Goal: Information Seeking & Learning: Learn about a topic

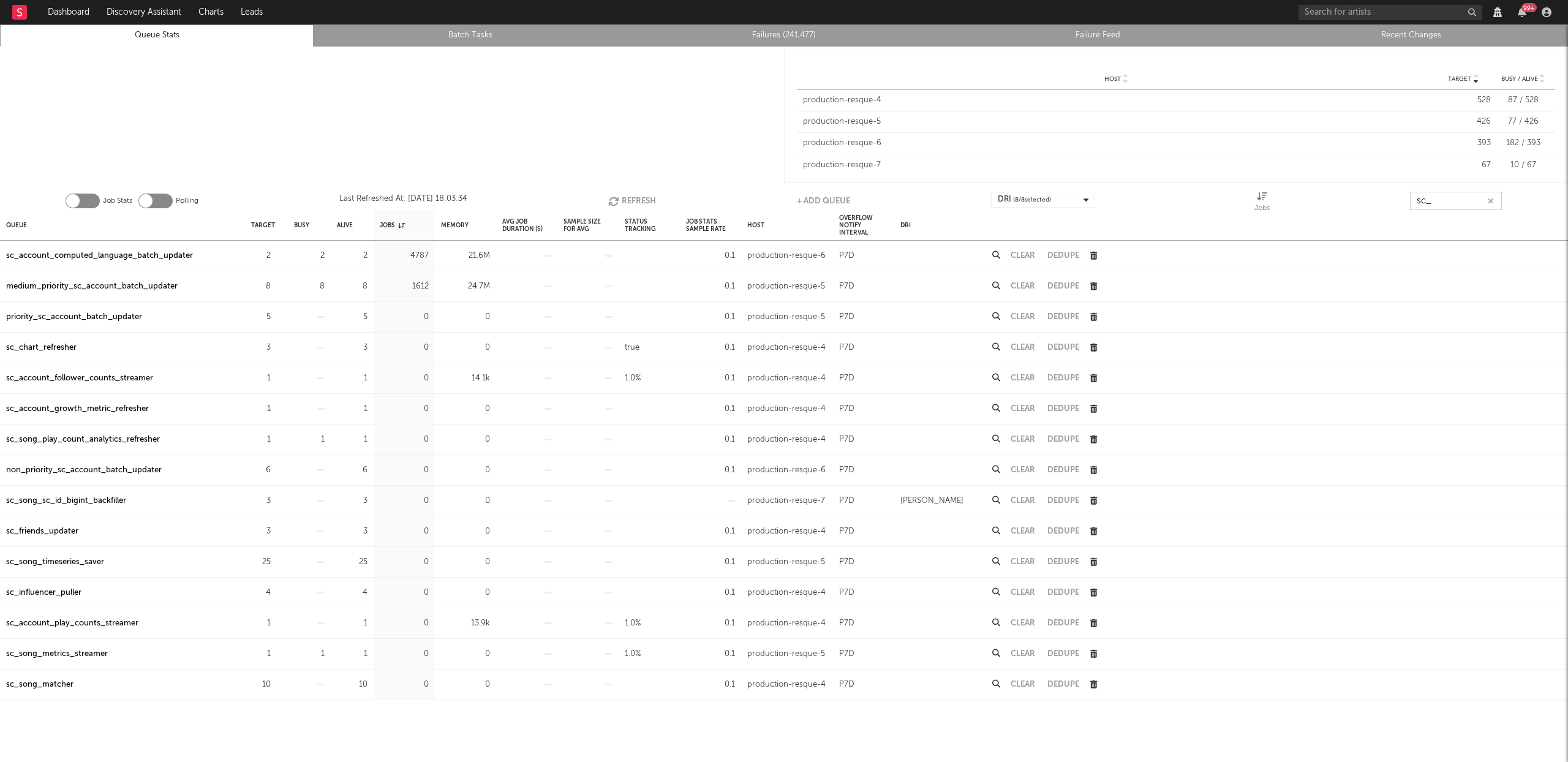
click at [627, 194] on button "Refresh" at bounding box center [632, 201] width 48 height 19
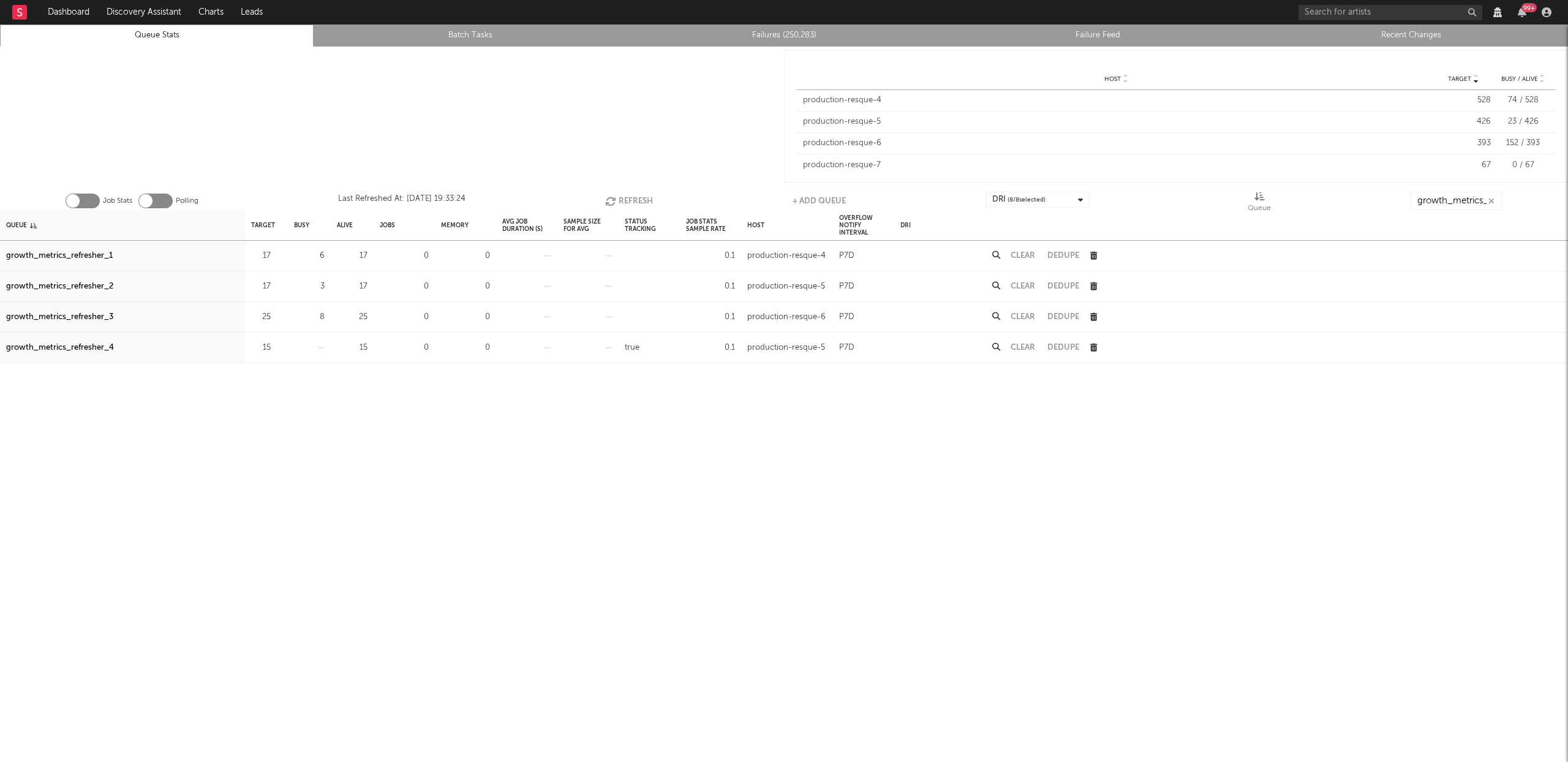
click at [629, 199] on button "Refresh" at bounding box center [629, 201] width 48 height 19
click at [629, 199] on button "Refresh" at bounding box center [629, 201] width 48 height 19
click at [621, 202] on button "Refresh" at bounding box center [629, 201] width 48 height 19
click at [1022, 253] on button "Clear" at bounding box center [1023, 255] width 25 height 8
click at [1025, 318] on button "Clear" at bounding box center [1023, 317] width 25 height 8
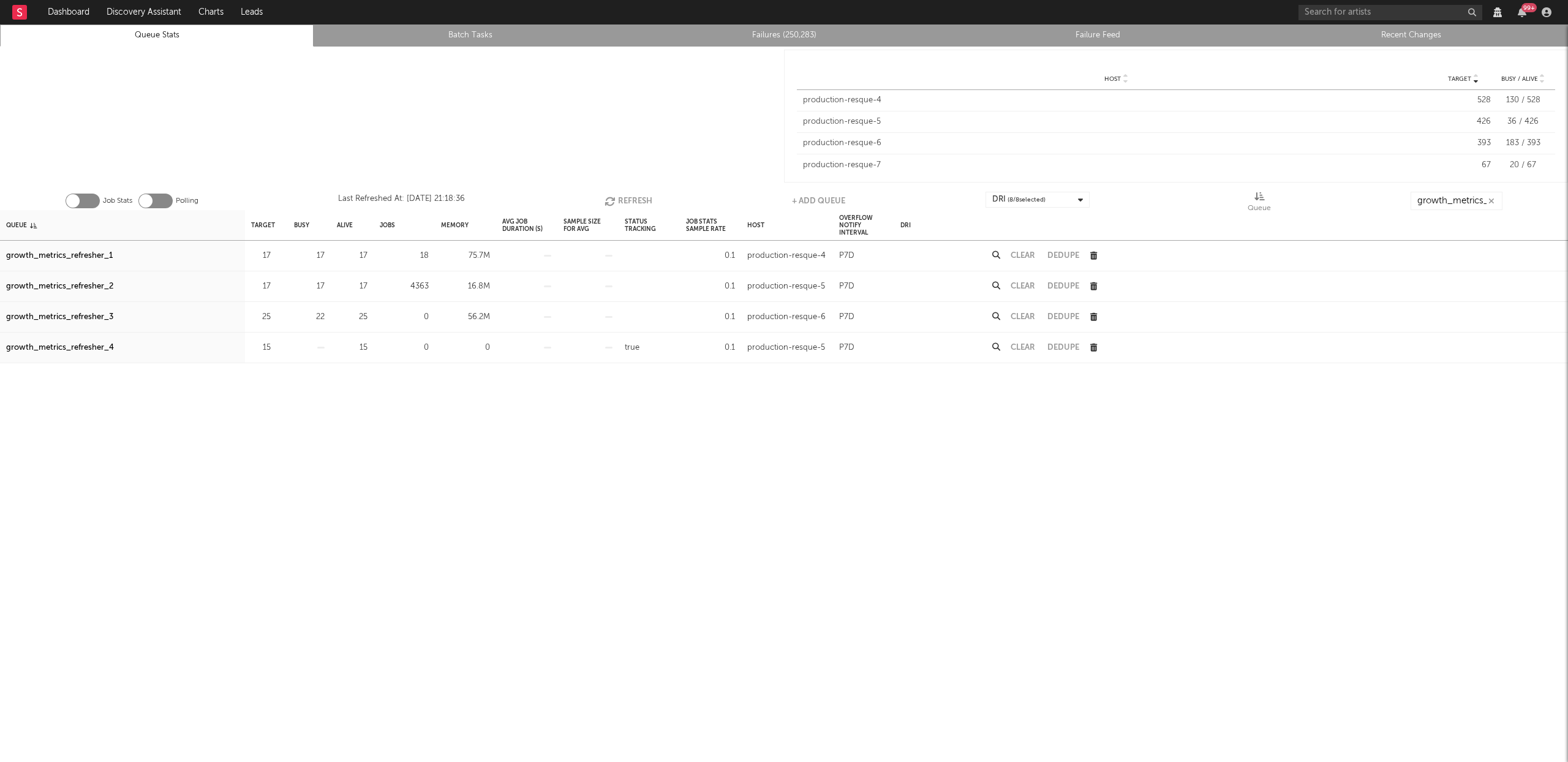
click at [642, 197] on button "Refresh" at bounding box center [629, 201] width 48 height 19
click at [643, 196] on button "Refresh" at bounding box center [629, 201] width 48 height 19
click at [614, 199] on icon "button" at bounding box center [612, 201] width 14 height 10
click at [1018, 284] on button "Clear" at bounding box center [1023, 286] width 25 height 8
click at [607, 199] on icon "button" at bounding box center [612, 201] width 14 height 10
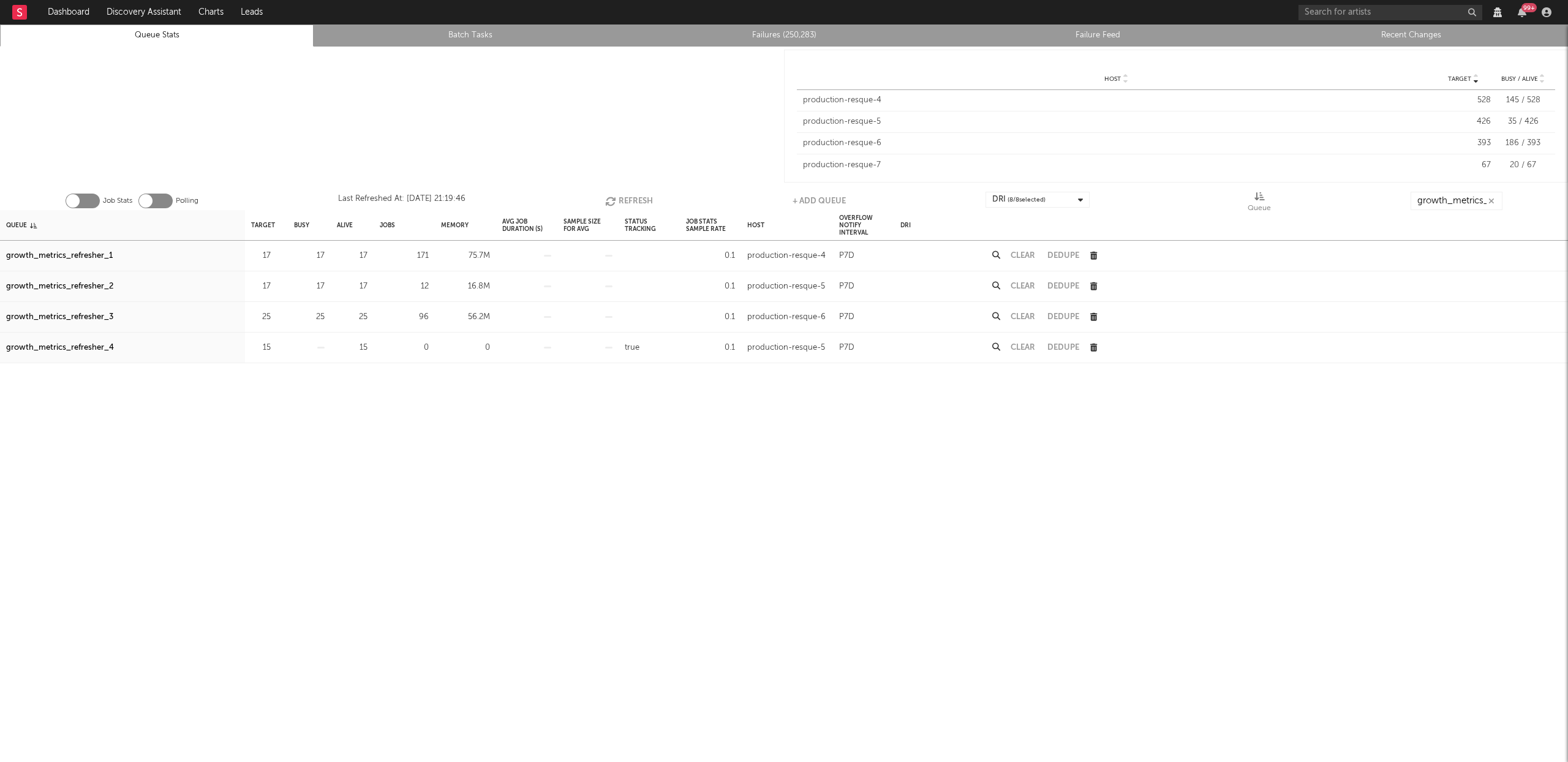
click at [624, 199] on button "Refresh" at bounding box center [629, 201] width 48 height 19
click at [1026, 318] on button "Clear" at bounding box center [1023, 317] width 25 height 8
click at [1029, 287] on button "Clear" at bounding box center [1023, 286] width 25 height 8
click at [1031, 252] on button "Clear" at bounding box center [1023, 255] width 25 height 8
click at [621, 198] on button "Refresh" at bounding box center [628, 201] width 48 height 19
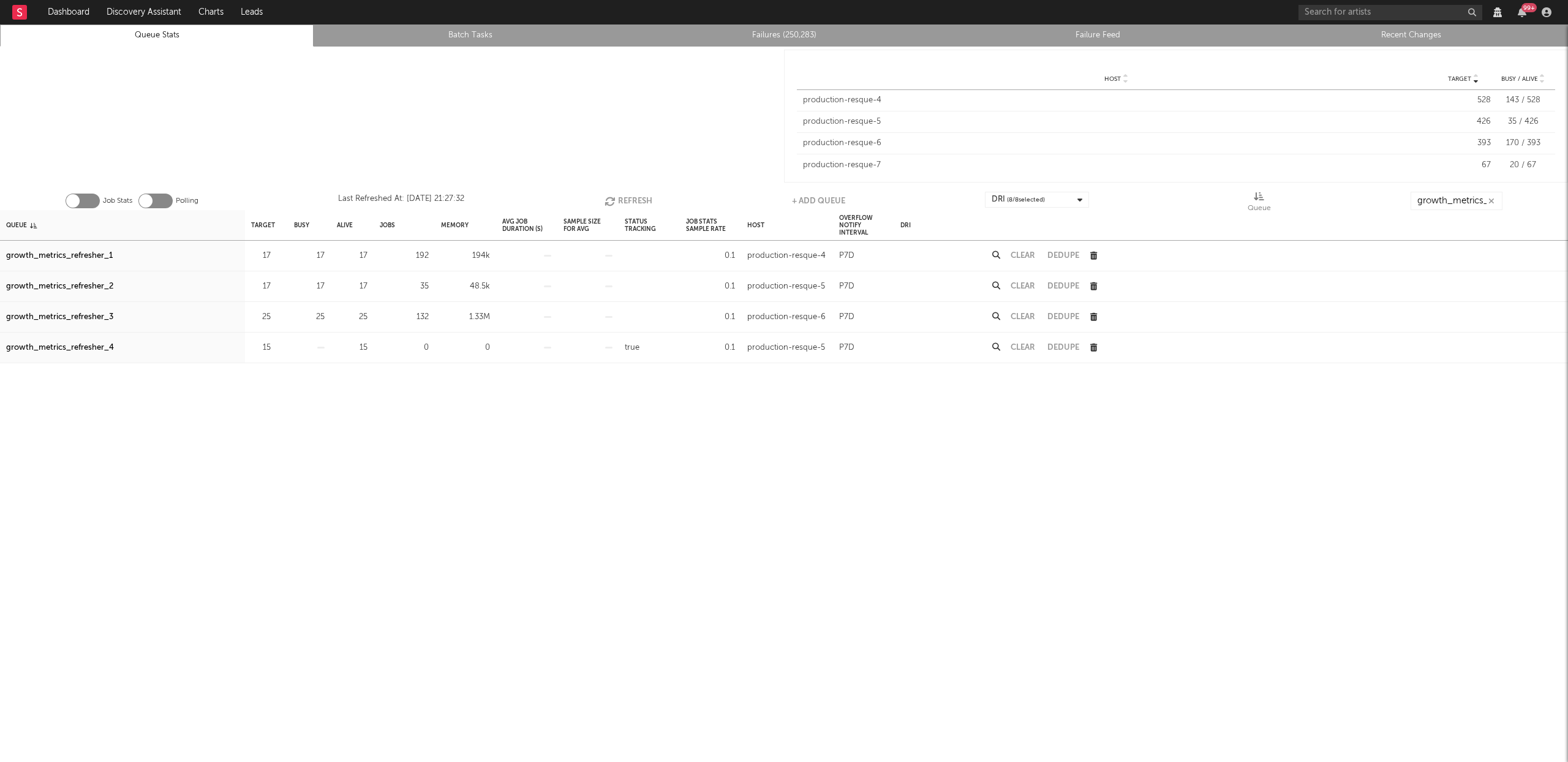
click at [621, 198] on button "Refresh" at bounding box center [629, 201] width 48 height 19
drag, startPoint x: 627, startPoint y: 198, endPoint x: 658, endPoint y: 203, distance: 31.4
click at [627, 198] on button "Refresh" at bounding box center [629, 201] width 48 height 19
click at [611, 198] on icon "button" at bounding box center [612, 201] width 14 height 10
click at [276, 255] on icon "button" at bounding box center [277, 255] width 8 height 8
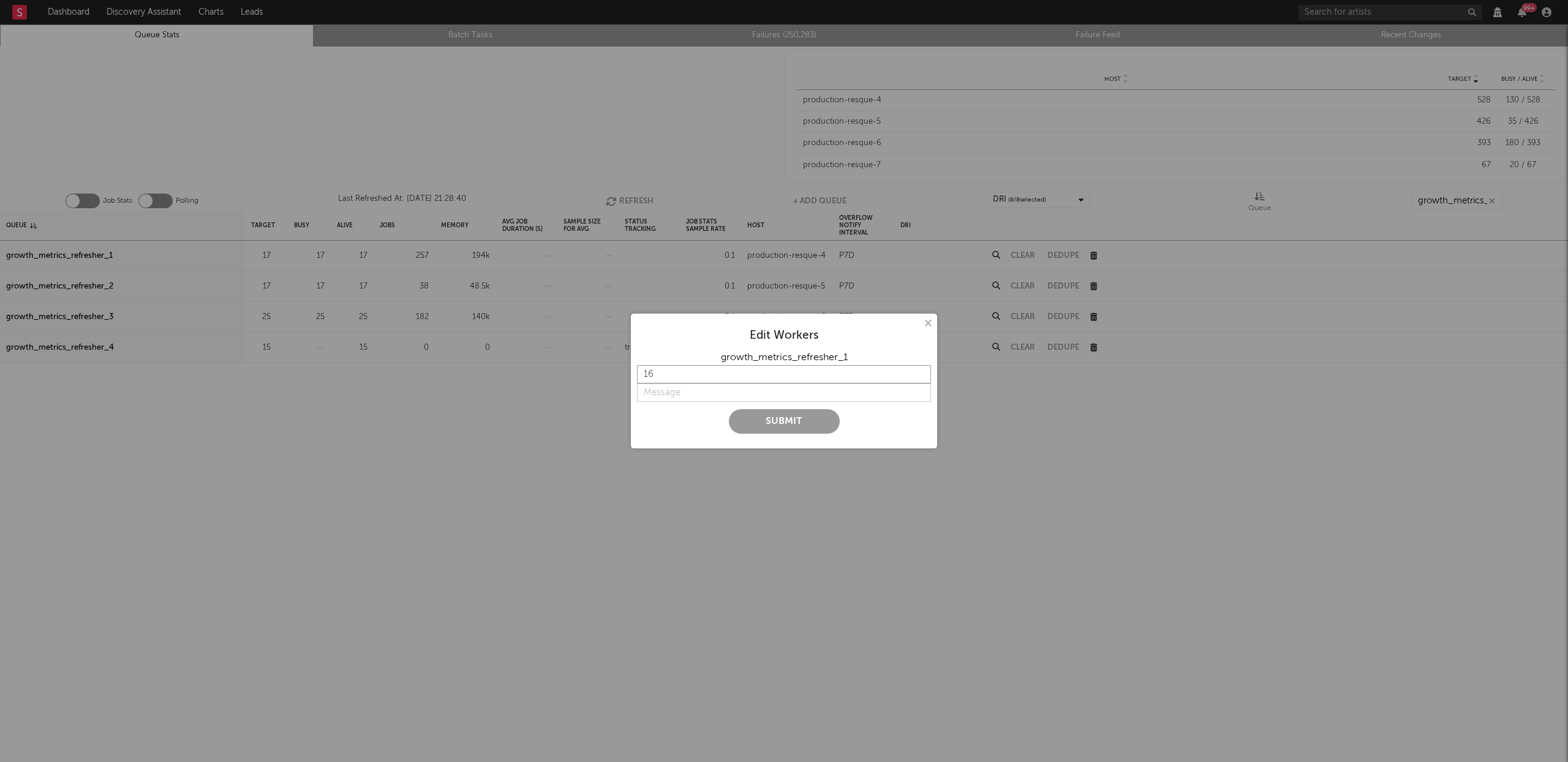
click at [922, 377] on input "16" at bounding box center [784, 375] width 294 height 19
type input "15"
click at [922, 377] on input "15" at bounding box center [784, 375] width 294 height 19
click at [694, 389] on input "string" at bounding box center [784, 392] width 294 height 19
type input "l"
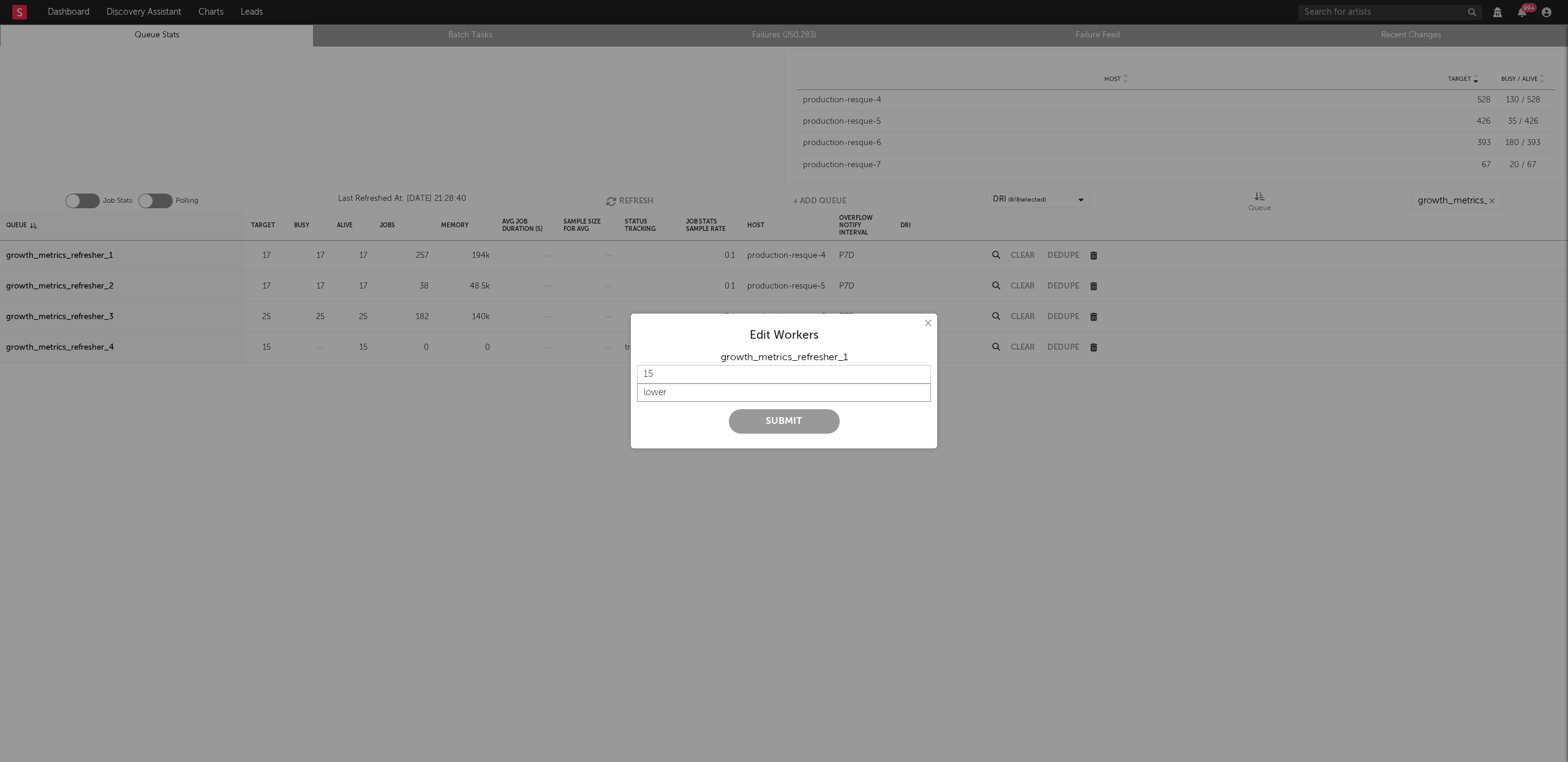
type input "lower"
click at [795, 422] on button "Submit" at bounding box center [784, 421] width 111 height 25
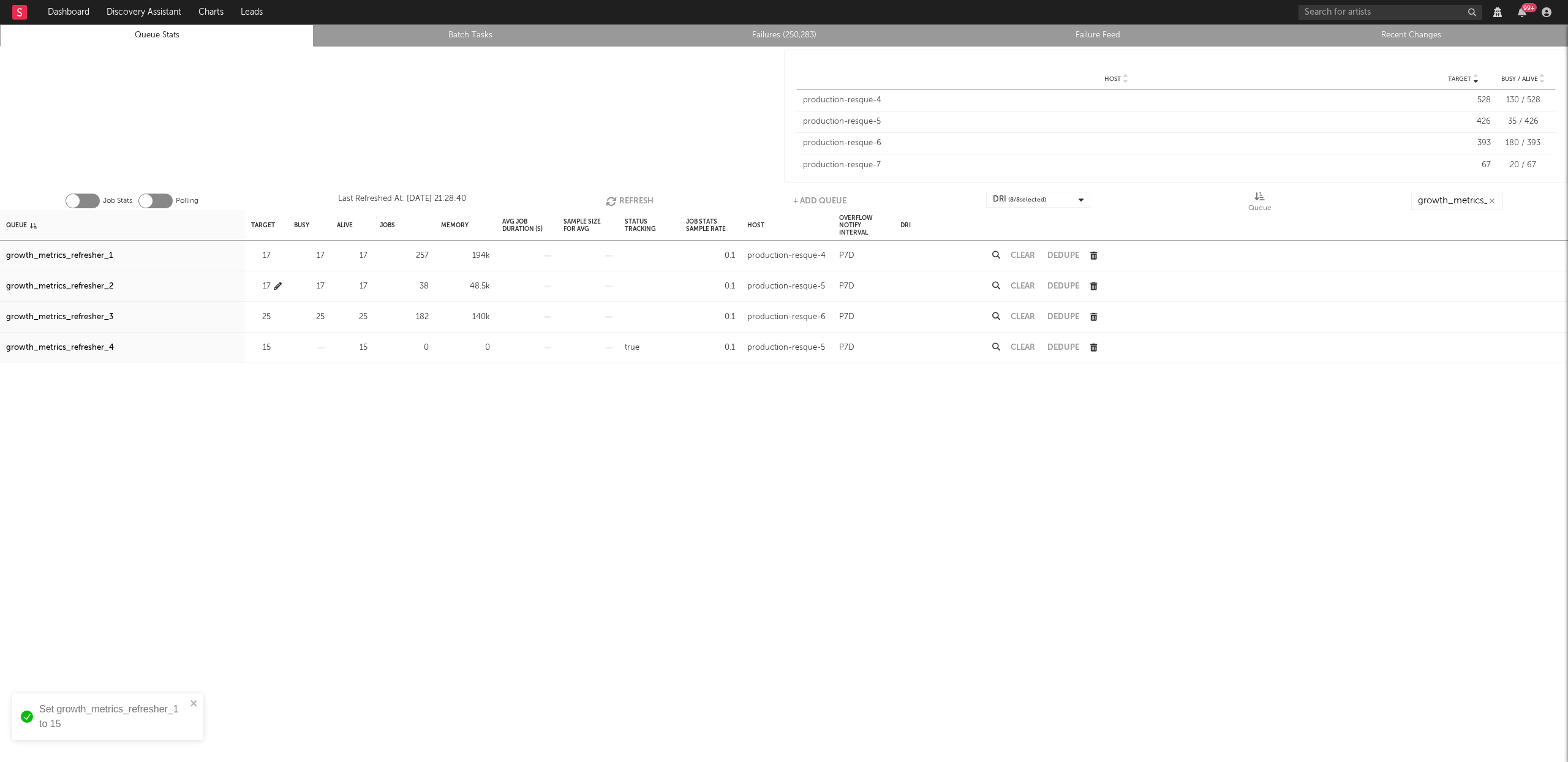
click at [280, 286] on icon "button" at bounding box center [277, 286] width 8 height 8
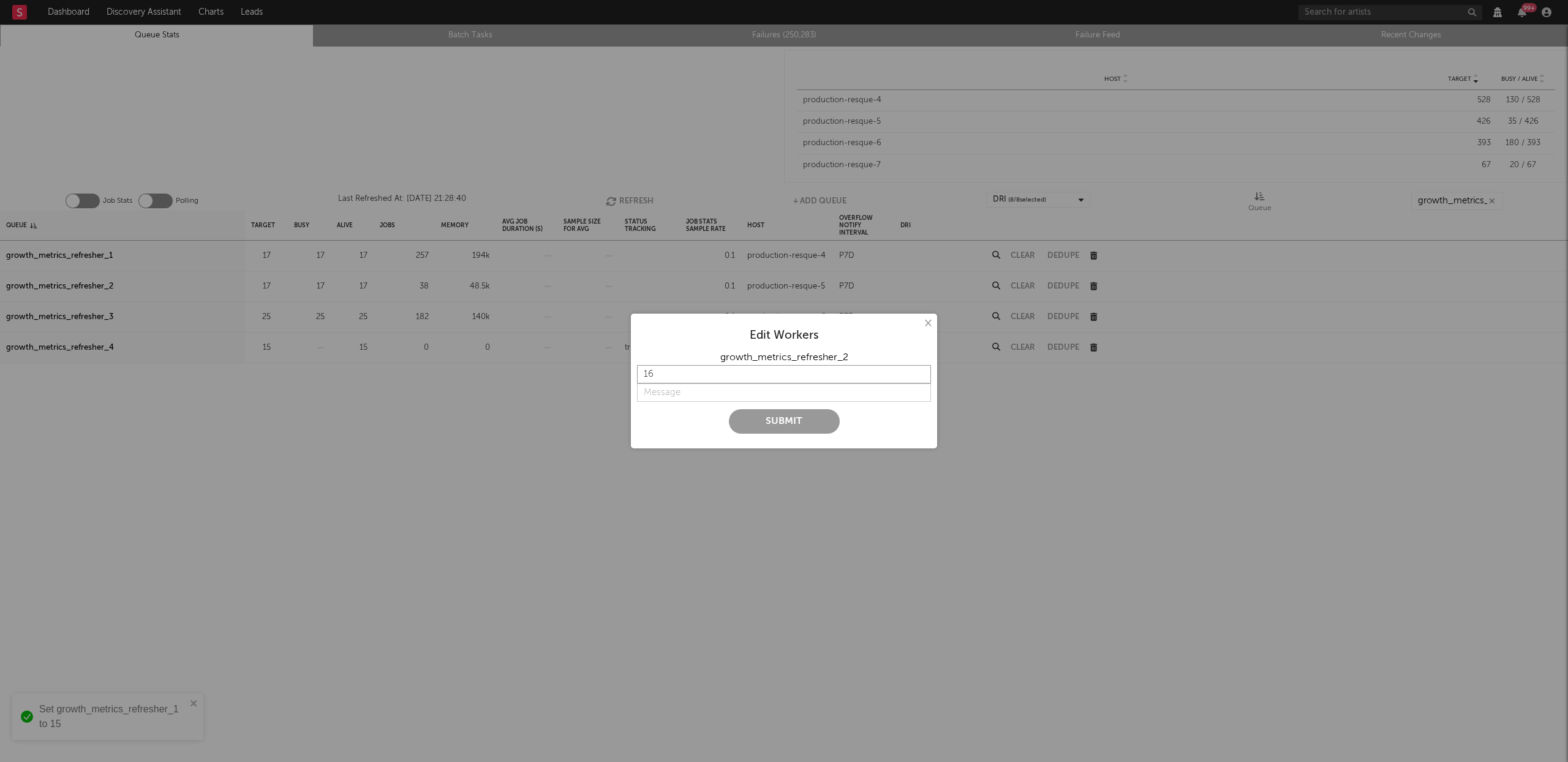
click at [923, 378] on input "16" at bounding box center [784, 375] width 294 height 19
drag, startPoint x: 923, startPoint y: 378, endPoint x: 845, endPoint y: 392, distance: 79.2
type input "15"
click at [923, 378] on input "15" at bounding box center [784, 375] width 294 height 19
click at [709, 407] on div at bounding box center [784, 405] width 294 height 8
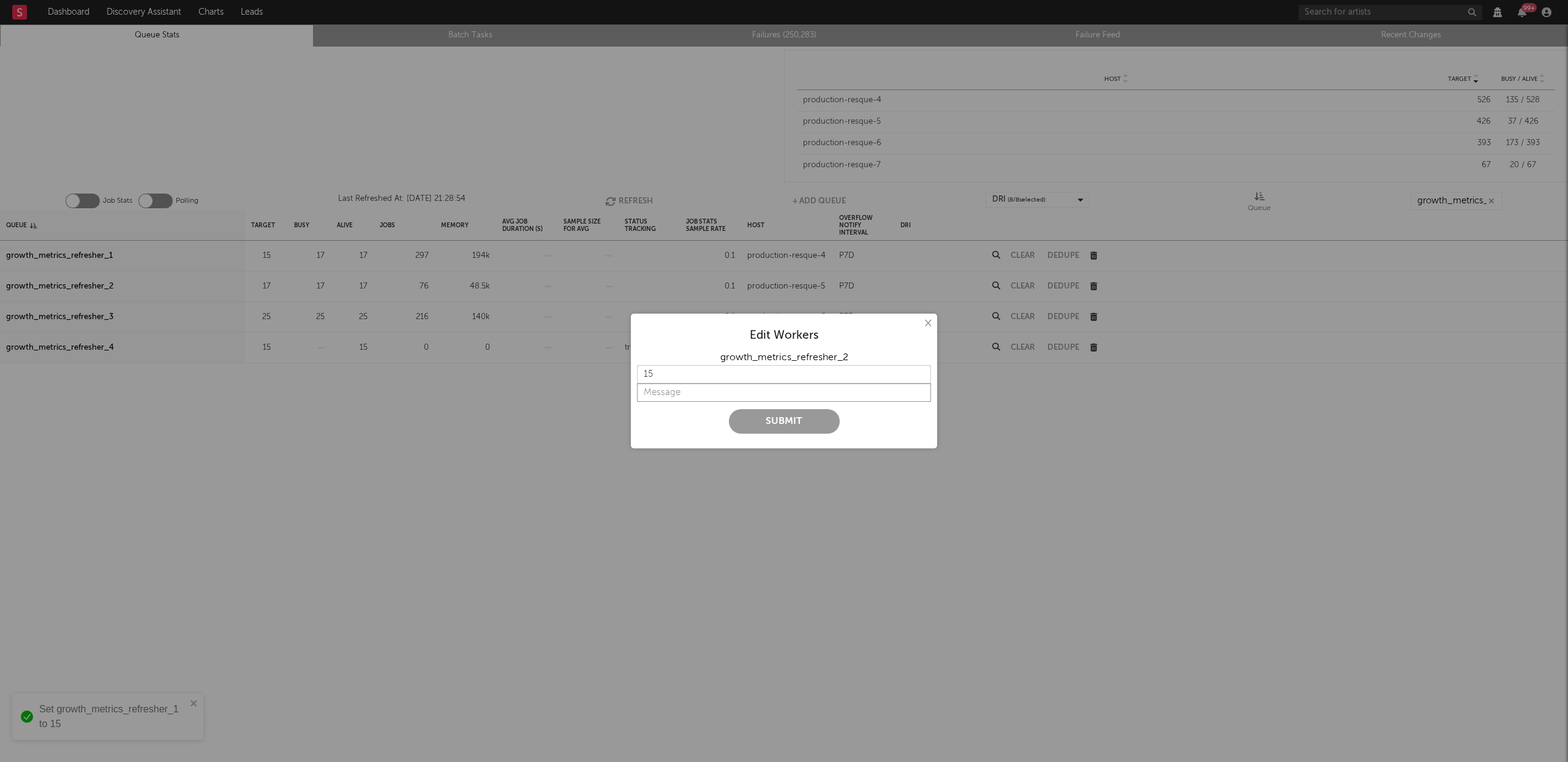
click at [689, 394] on input "string" at bounding box center [784, 392] width 294 height 19
type input "lower"
click at [737, 421] on button "Submit" at bounding box center [784, 421] width 111 height 25
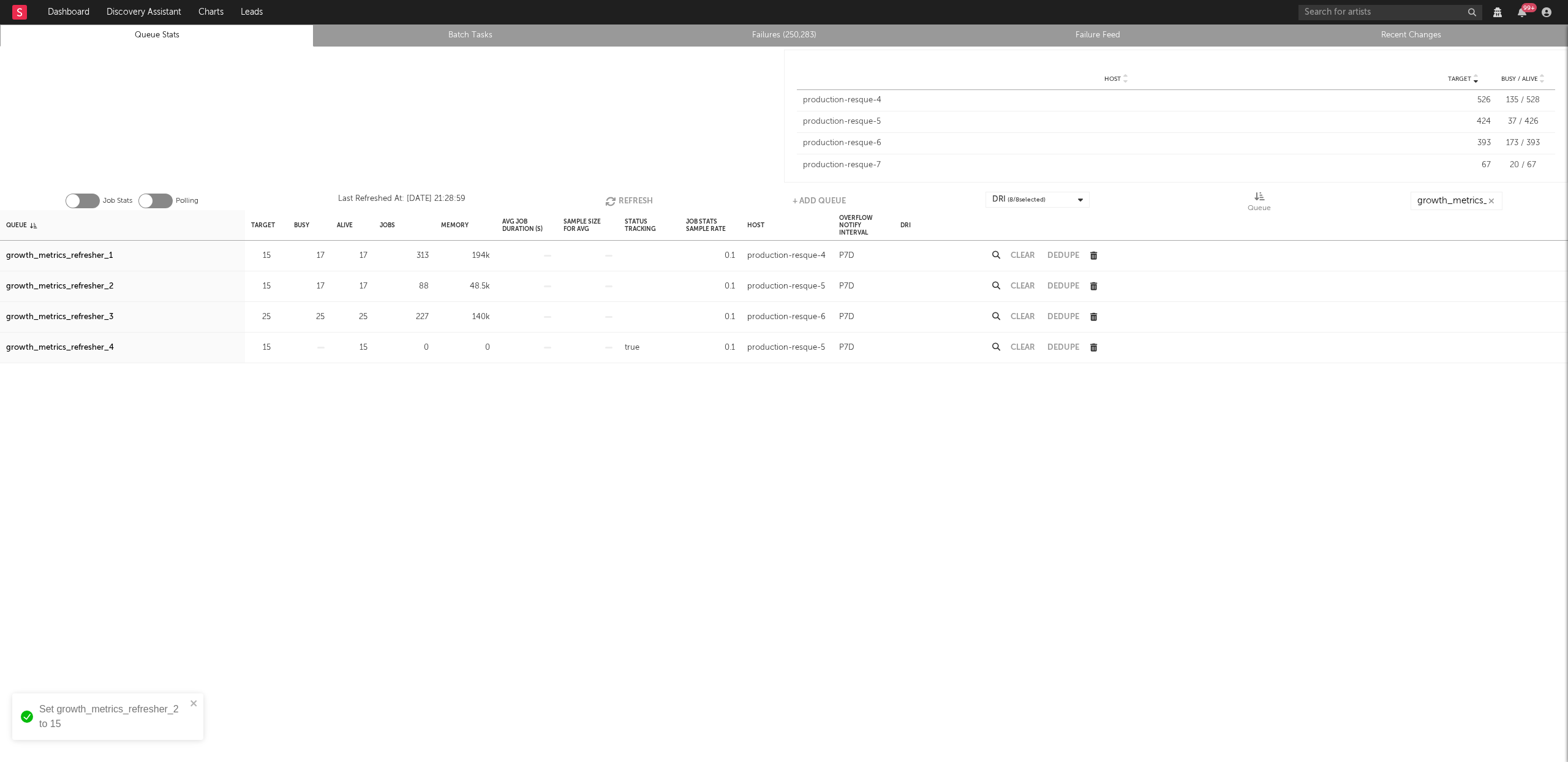
drag, startPoint x: 627, startPoint y: 203, endPoint x: 636, endPoint y: 198, distance: 10.3
click at [627, 203] on button "Refresh" at bounding box center [629, 201] width 48 height 19
click at [274, 255] on icon "button" at bounding box center [277, 255] width 8 height 8
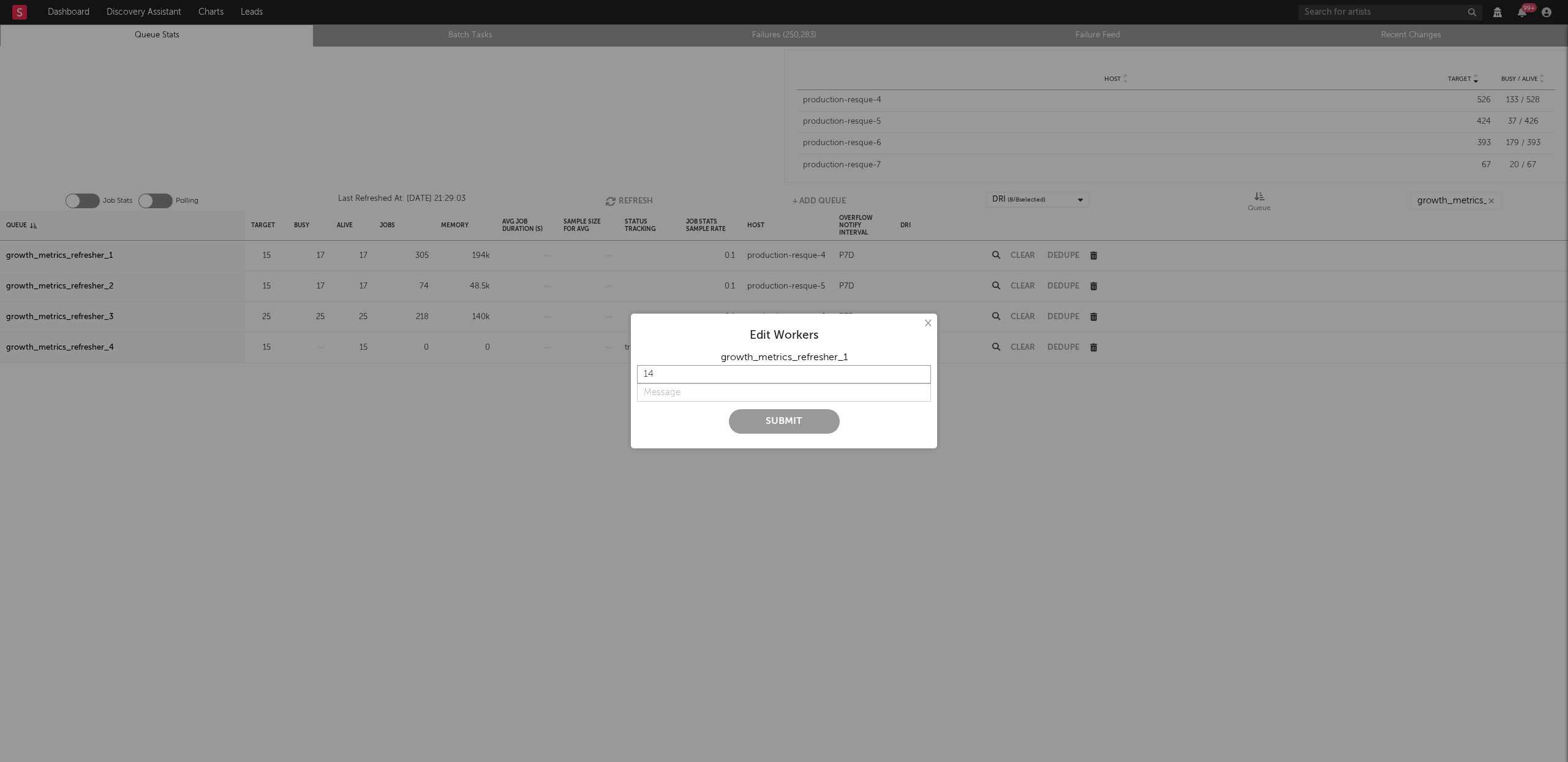
click at [923, 379] on input "14" at bounding box center [784, 375] width 294 height 19
click at [923, 379] on input "13" at bounding box center [784, 375] width 294 height 19
type input "12"
click at [923, 379] on input "12" at bounding box center [784, 375] width 294 height 19
click at [719, 388] on input "string" at bounding box center [784, 392] width 294 height 19
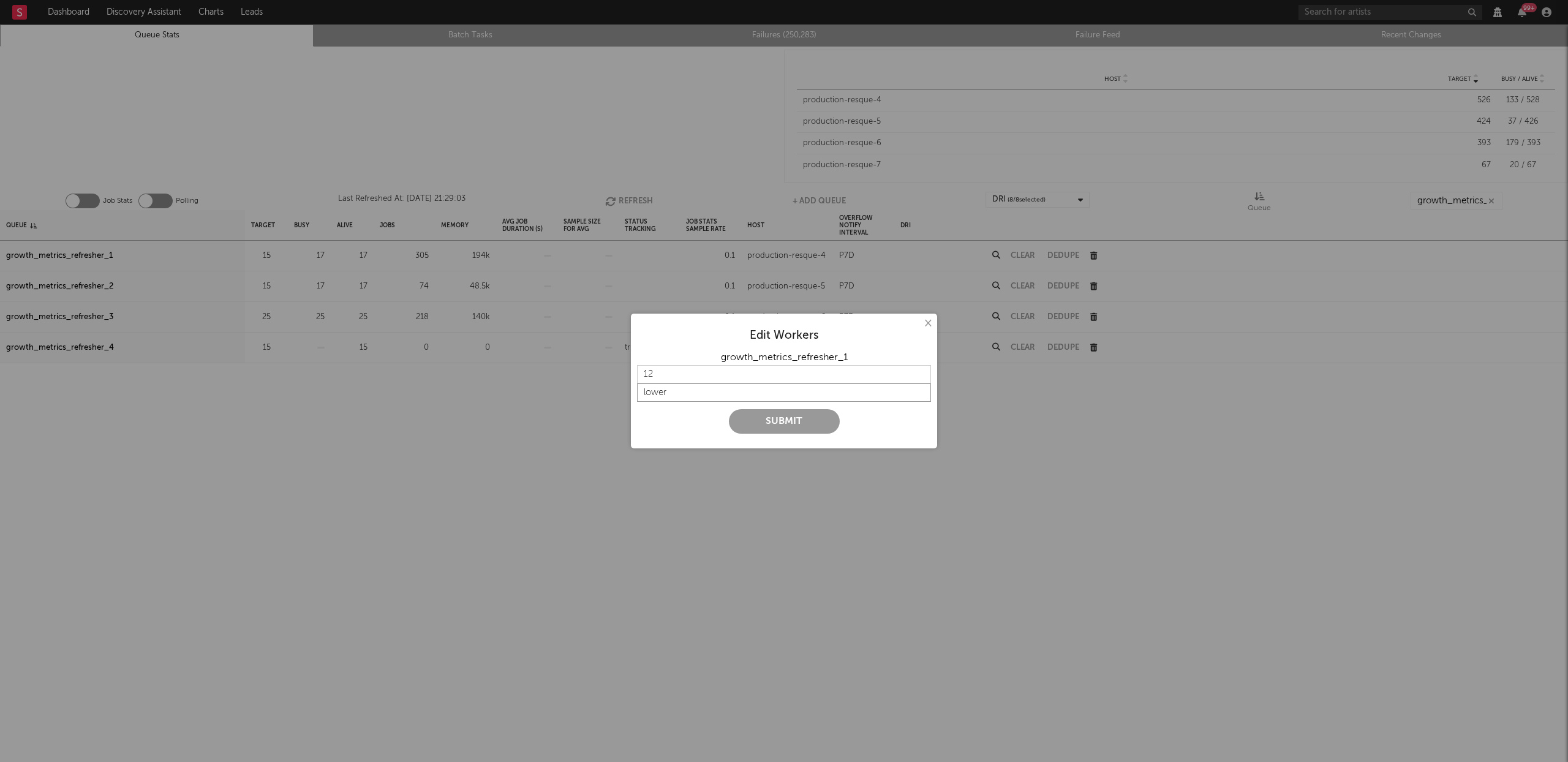
type input "lower"
click at [778, 417] on button "Submit" at bounding box center [784, 421] width 111 height 25
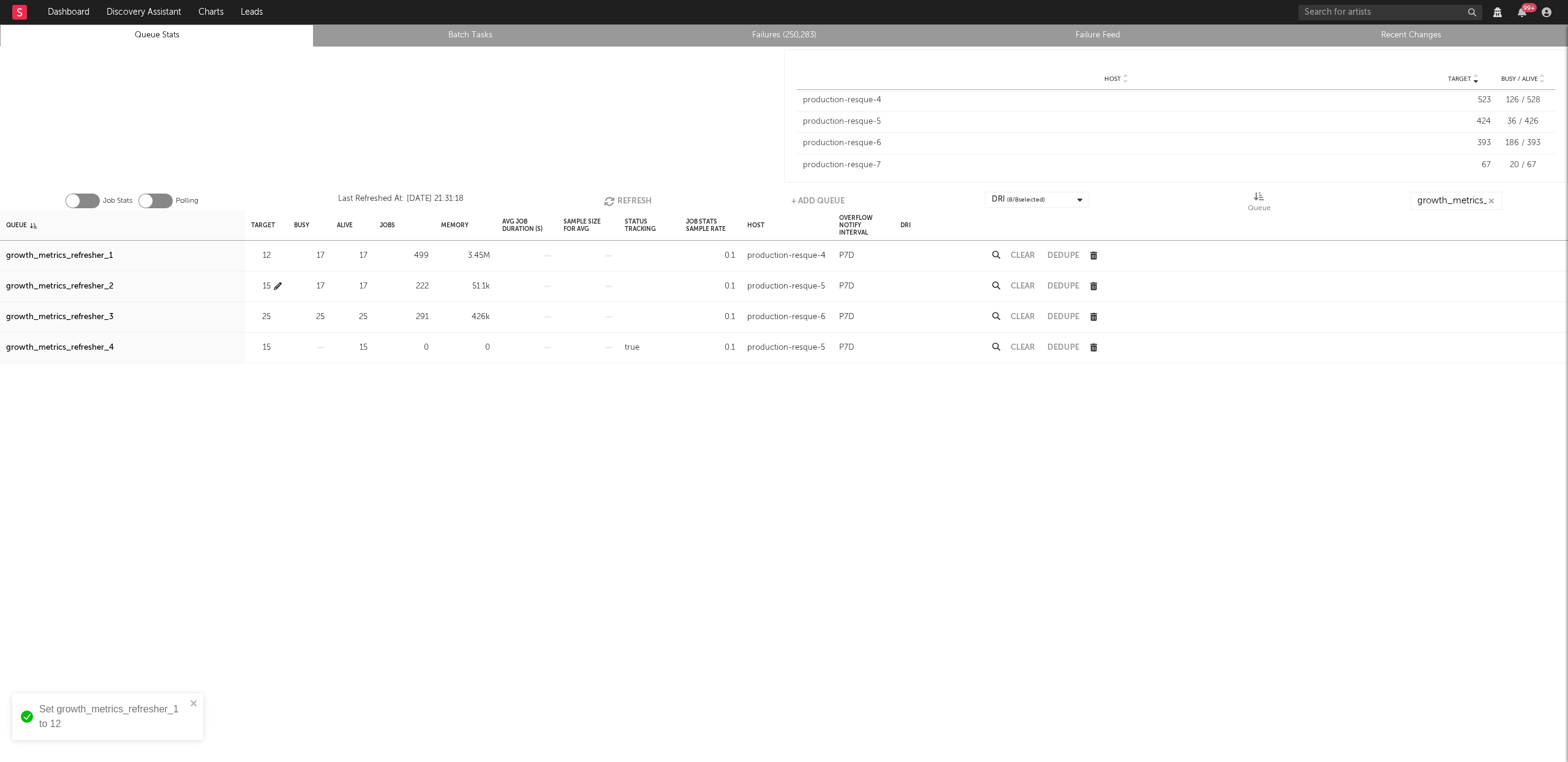
click at [276, 284] on icon "button" at bounding box center [277, 286] width 8 height 8
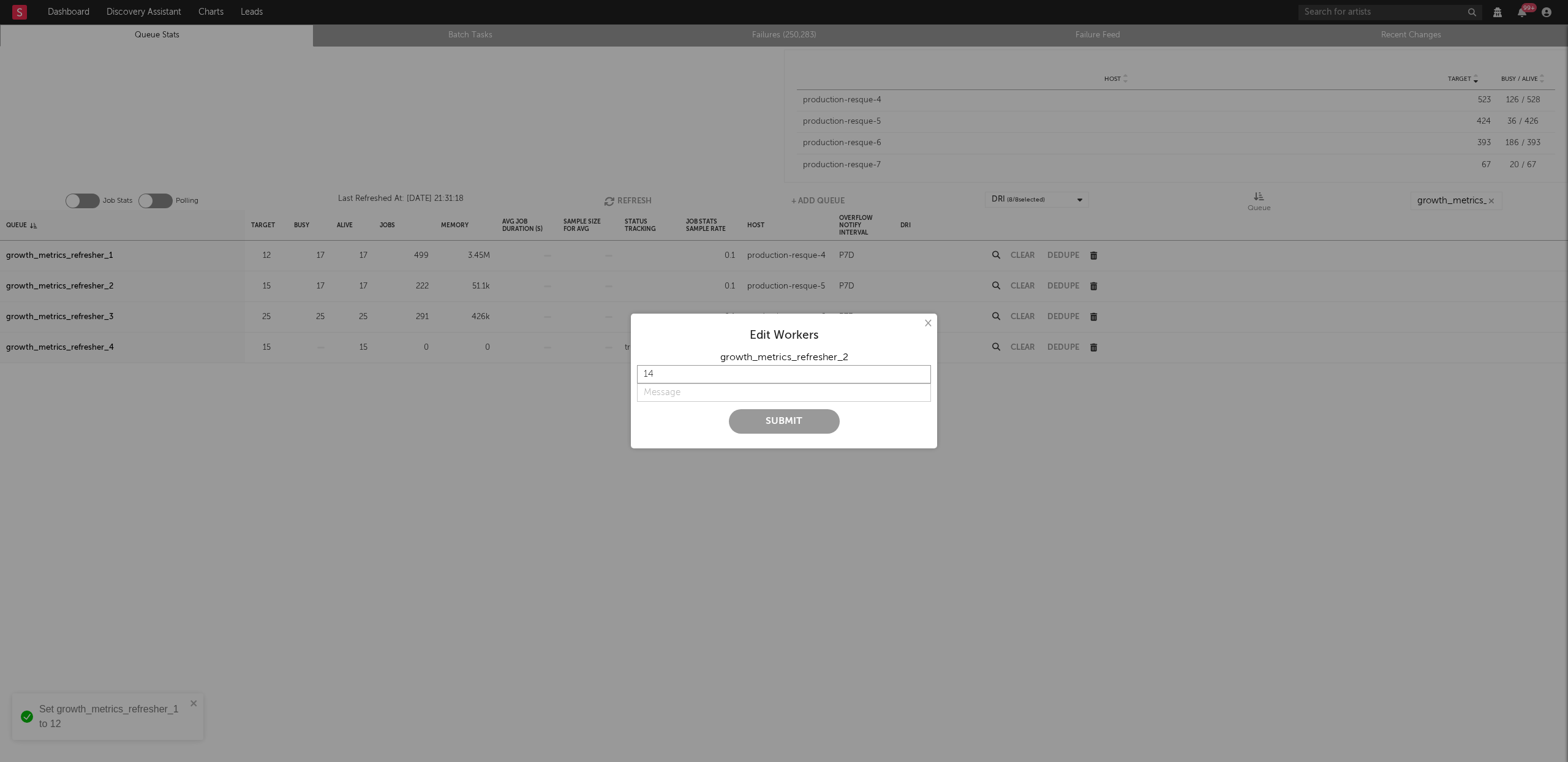
click at [916, 378] on input "14" at bounding box center [784, 375] width 294 height 19
click at [916, 378] on input "13" at bounding box center [784, 375] width 294 height 19
type input "12"
click at [916, 378] on input "12" at bounding box center [784, 375] width 294 height 19
click at [721, 386] on input "string" at bounding box center [784, 392] width 294 height 19
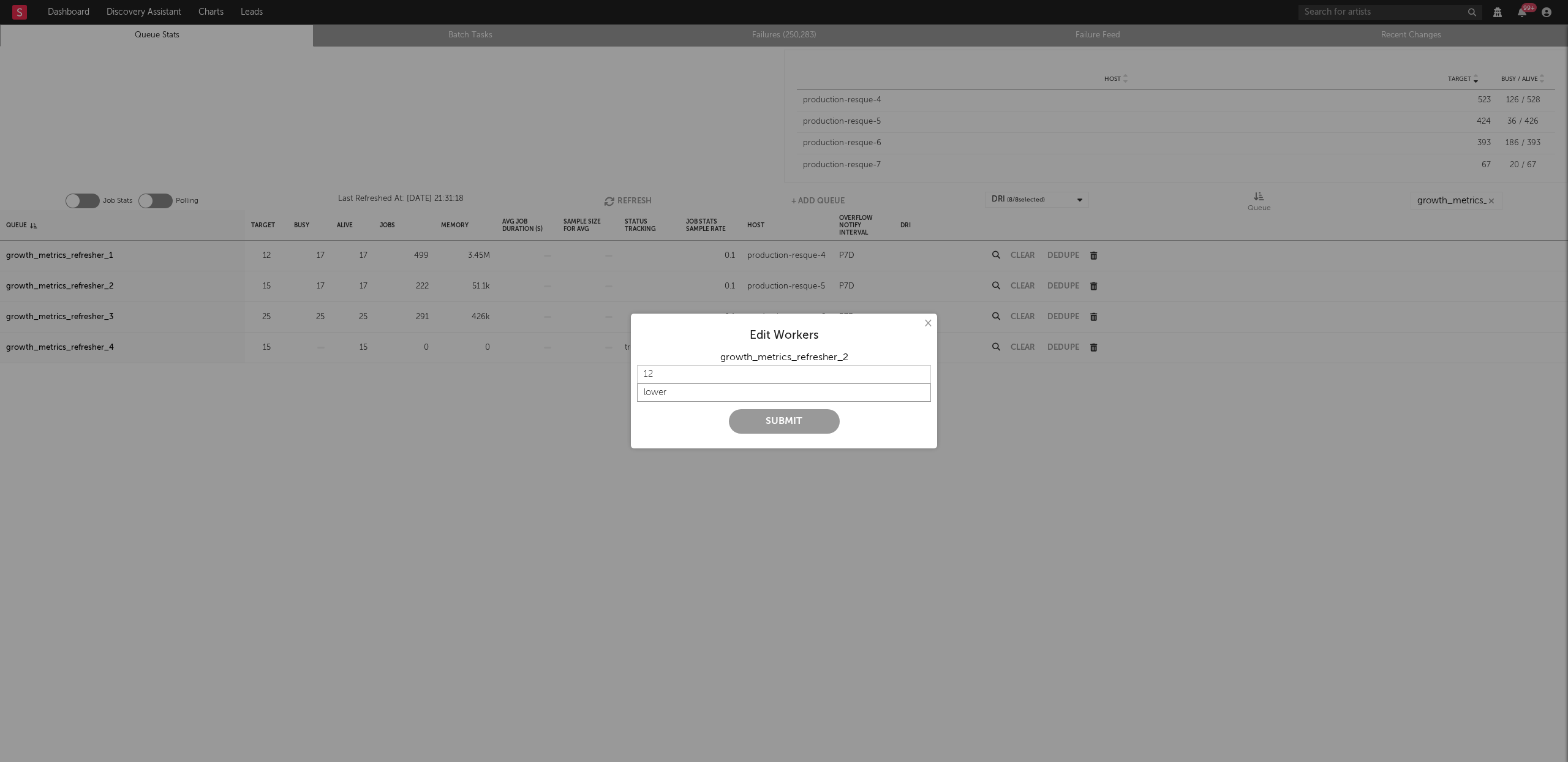
type input "lower"
click at [808, 415] on button "Submit" at bounding box center [784, 421] width 111 height 25
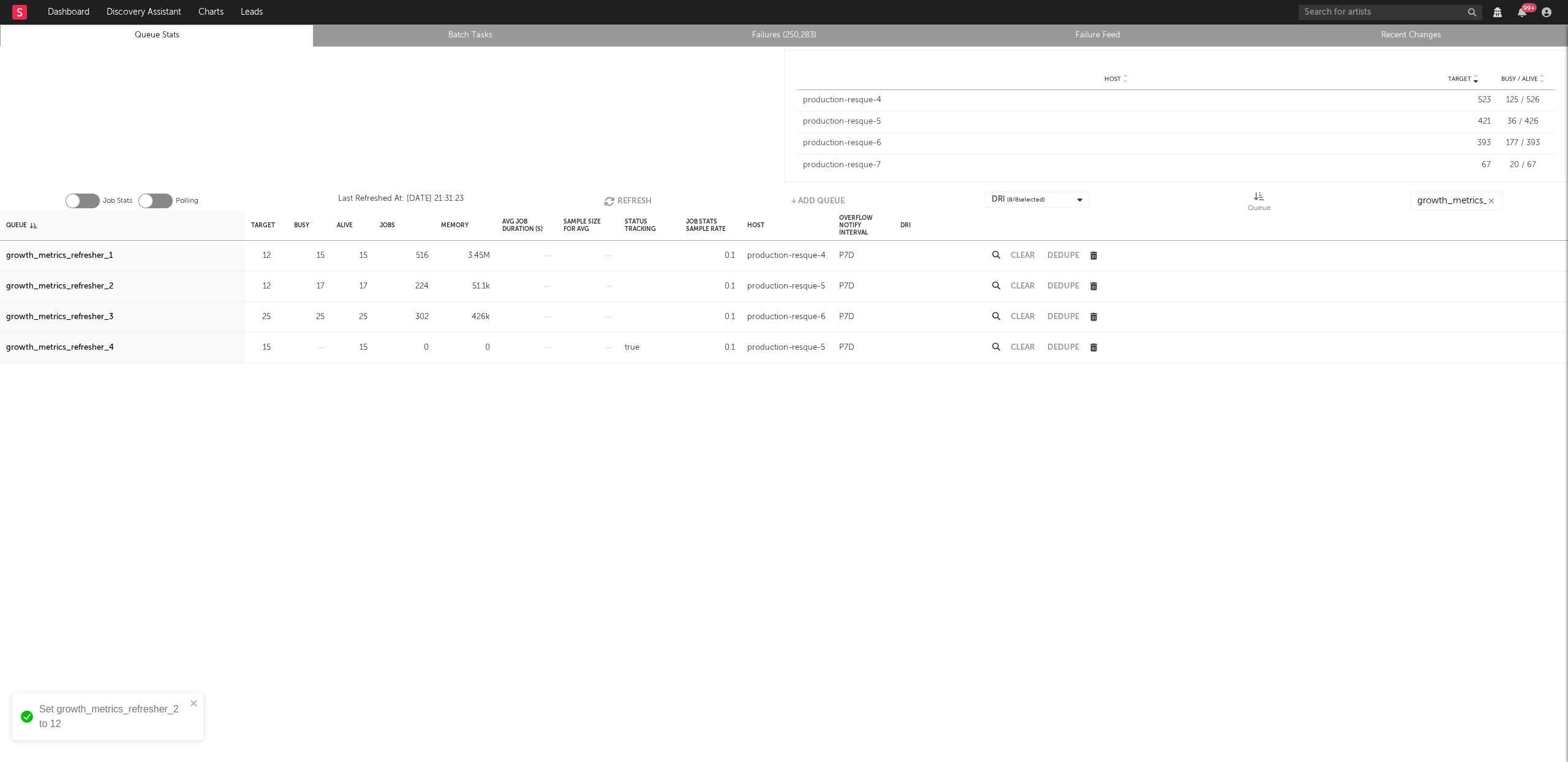
click at [642, 198] on button "Refresh" at bounding box center [628, 201] width 48 height 19
click at [635, 203] on button "Refresh" at bounding box center [628, 201] width 48 height 19
click at [635, 203] on button "Refresh" at bounding box center [629, 201] width 48 height 19
click at [615, 203] on icon "button" at bounding box center [612, 201] width 14 height 10
click at [613, 202] on icon "button" at bounding box center [612, 201] width 14 height 10
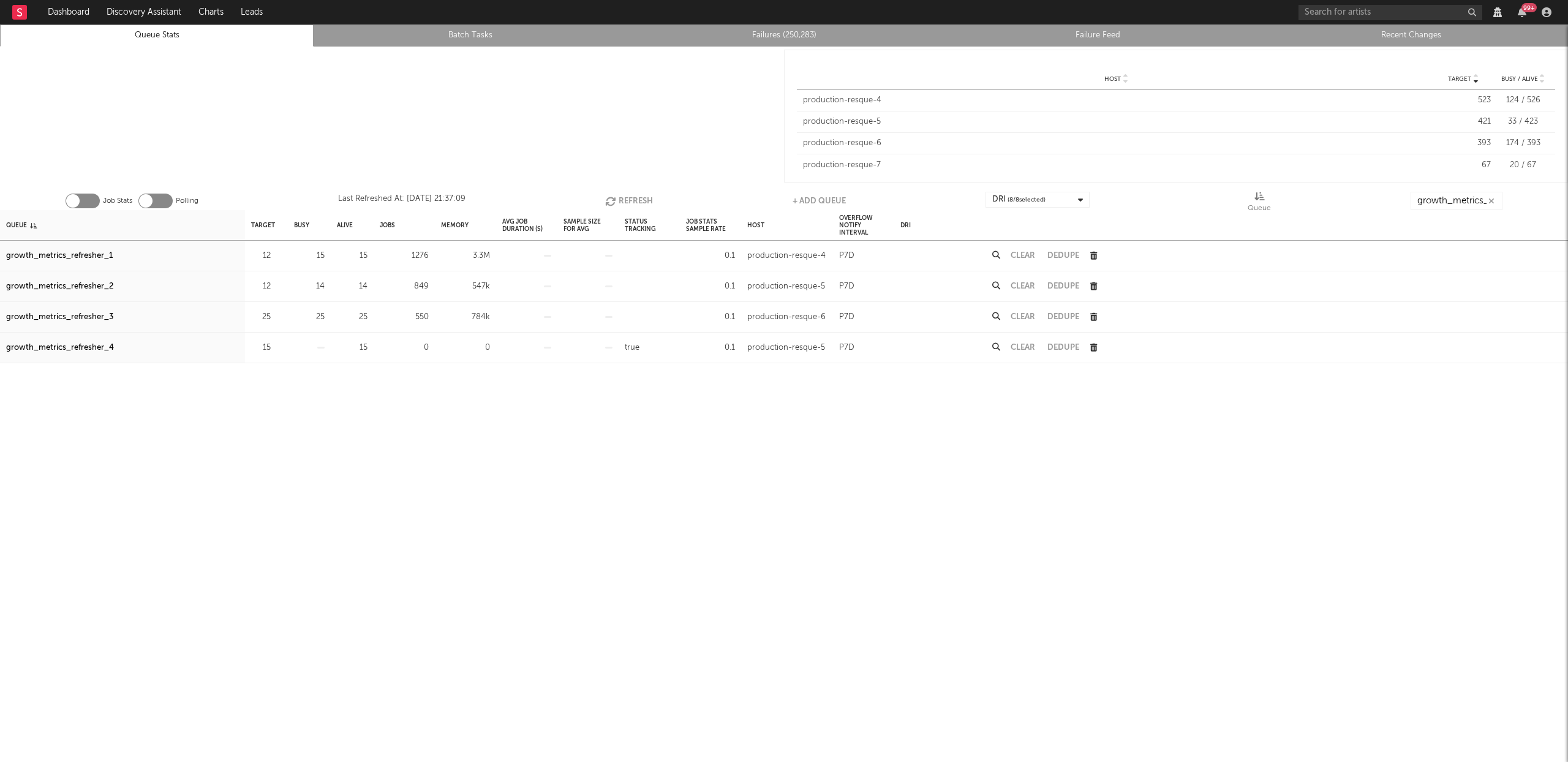
click at [612, 202] on icon "button" at bounding box center [612, 201] width 14 height 10
click at [612, 202] on icon "button" at bounding box center [611, 201] width 14 height 10
click at [621, 203] on button "Refresh" at bounding box center [629, 201] width 48 height 19
click at [633, 202] on button "Refresh" at bounding box center [629, 201] width 48 height 19
click at [277, 253] on icon "button" at bounding box center [277, 255] width 8 height 8
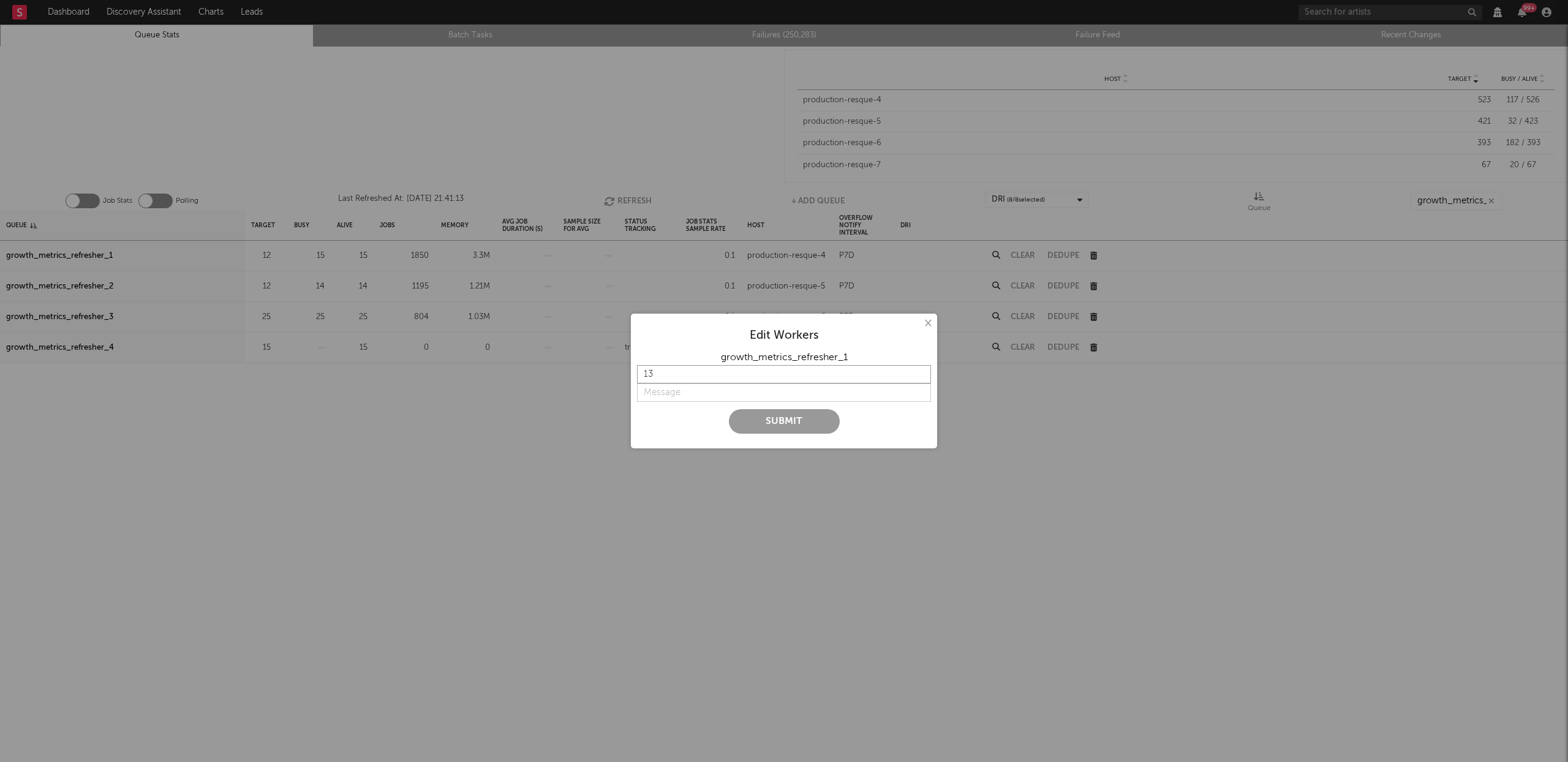
type input "13"
click at [922, 374] on input "13" at bounding box center [784, 375] width 294 height 19
click at [705, 392] on input "string" at bounding box center [784, 392] width 294 height 19
type input "bump"
click at [795, 426] on button "Submit" at bounding box center [784, 421] width 111 height 25
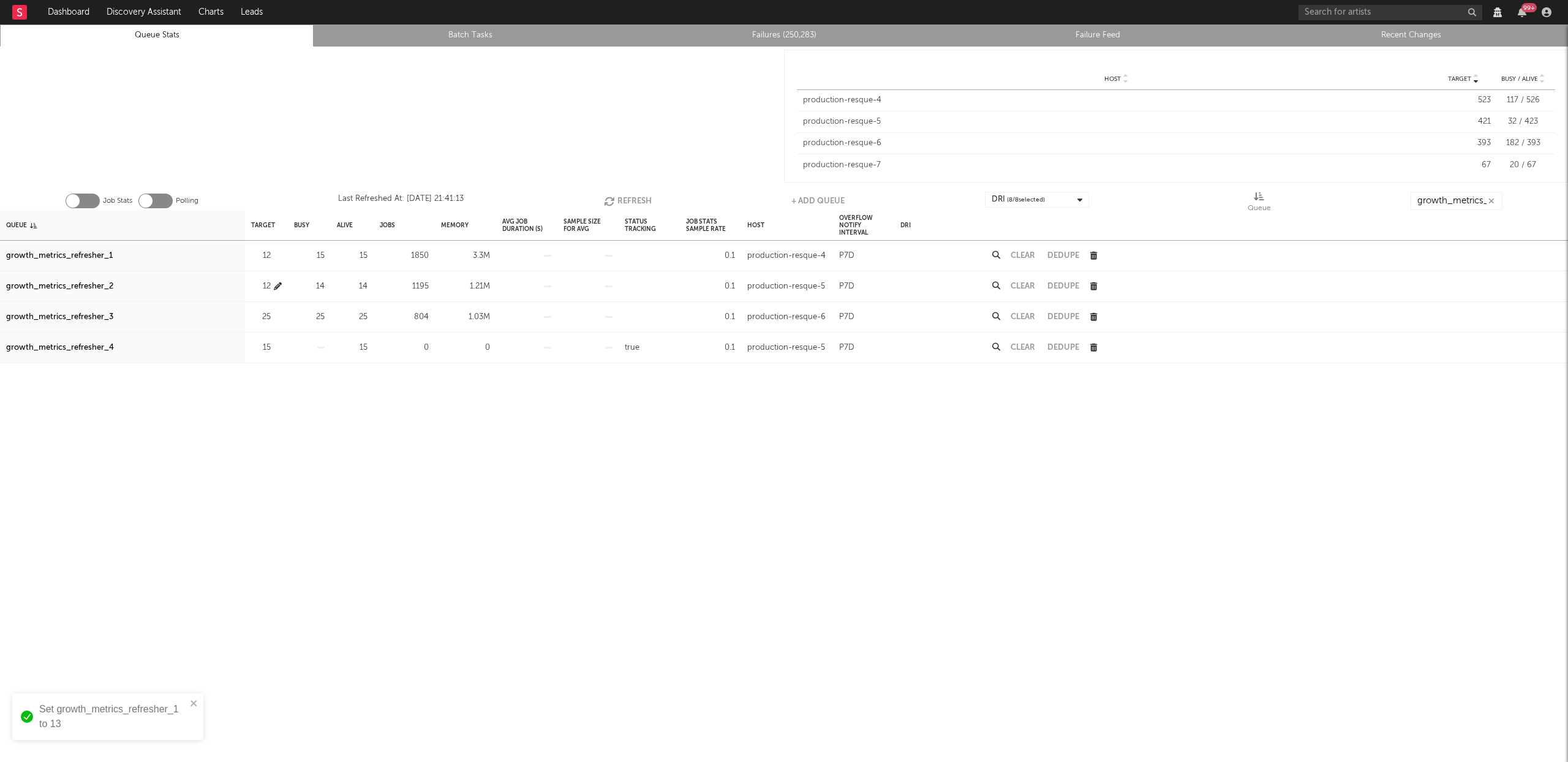
click at [279, 284] on icon "button" at bounding box center [277, 286] width 8 height 8
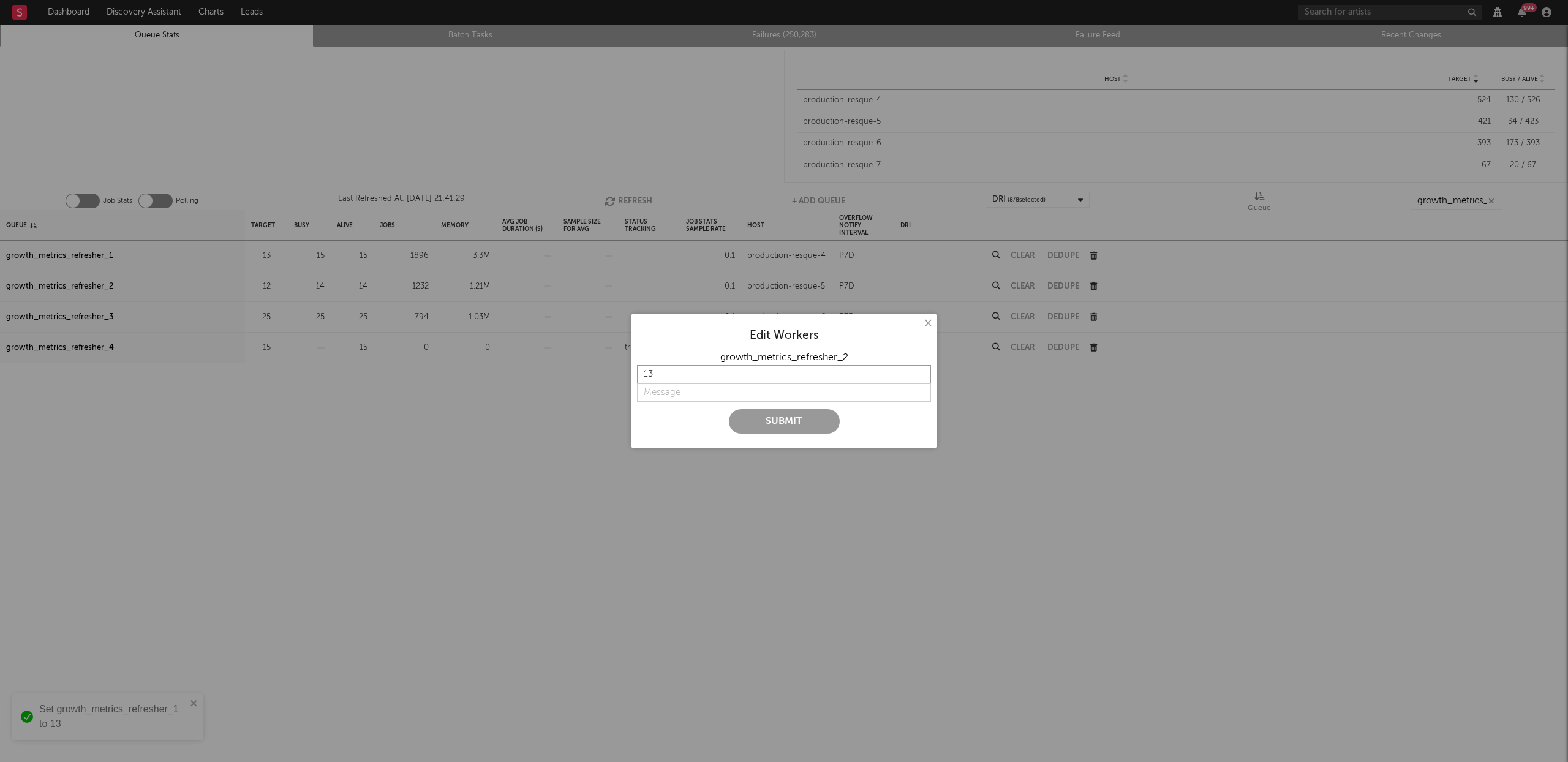
type input "13"
click at [922, 372] on input "13" at bounding box center [784, 375] width 294 height 19
click at [741, 391] on input "string" at bounding box center [784, 392] width 294 height 19
type input "bump"
click at [815, 420] on button "Submit" at bounding box center [784, 421] width 111 height 25
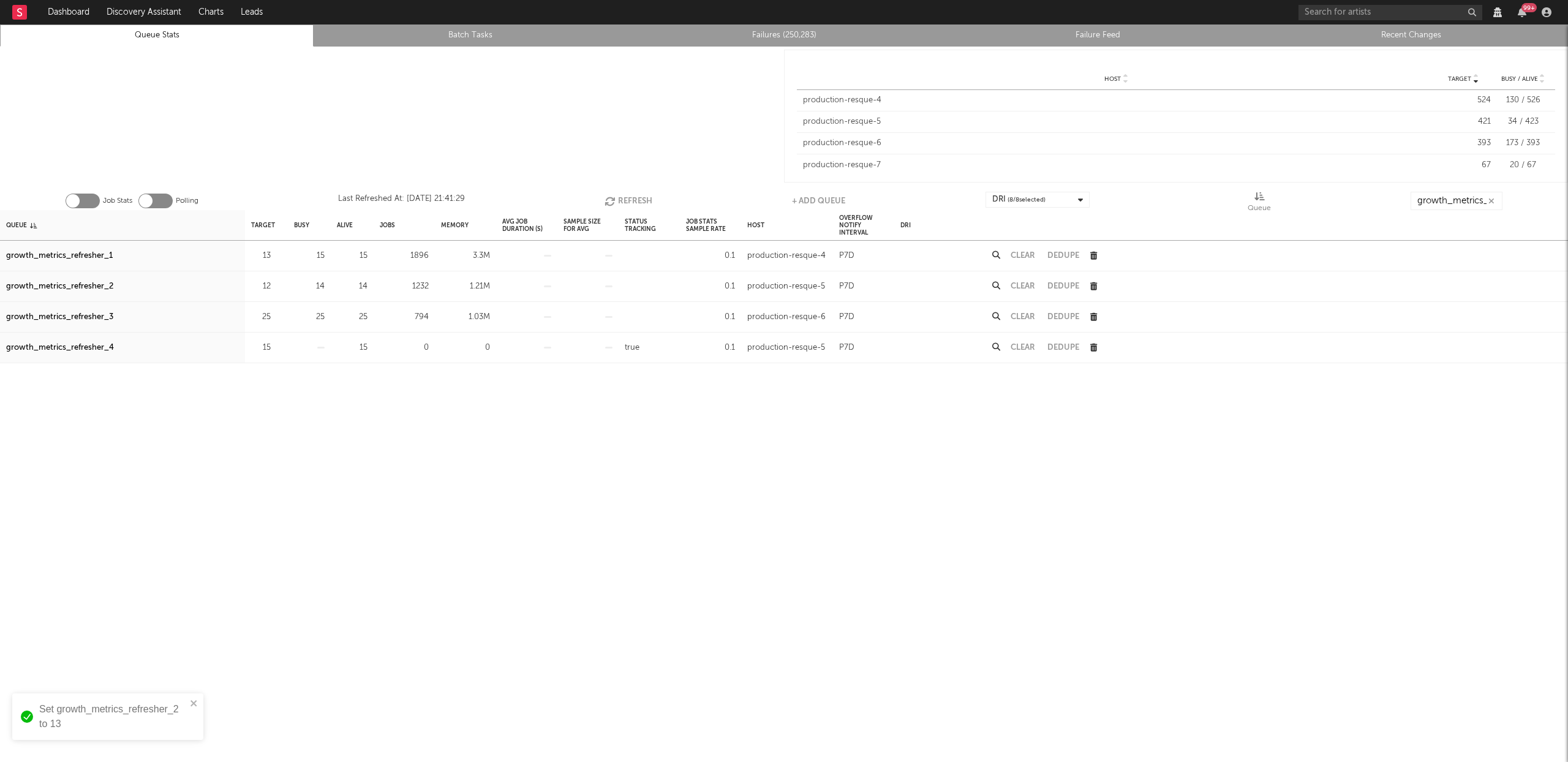
click at [631, 197] on button "Refresh" at bounding box center [629, 201] width 48 height 19
click at [633, 193] on button "Refresh" at bounding box center [629, 201] width 48 height 19
click at [632, 196] on button "Refresh" at bounding box center [629, 201] width 48 height 19
click at [632, 203] on button "Refresh" at bounding box center [629, 201] width 48 height 19
click at [623, 202] on button "Refresh" at bounding box center [629, 201] width 48 height 19
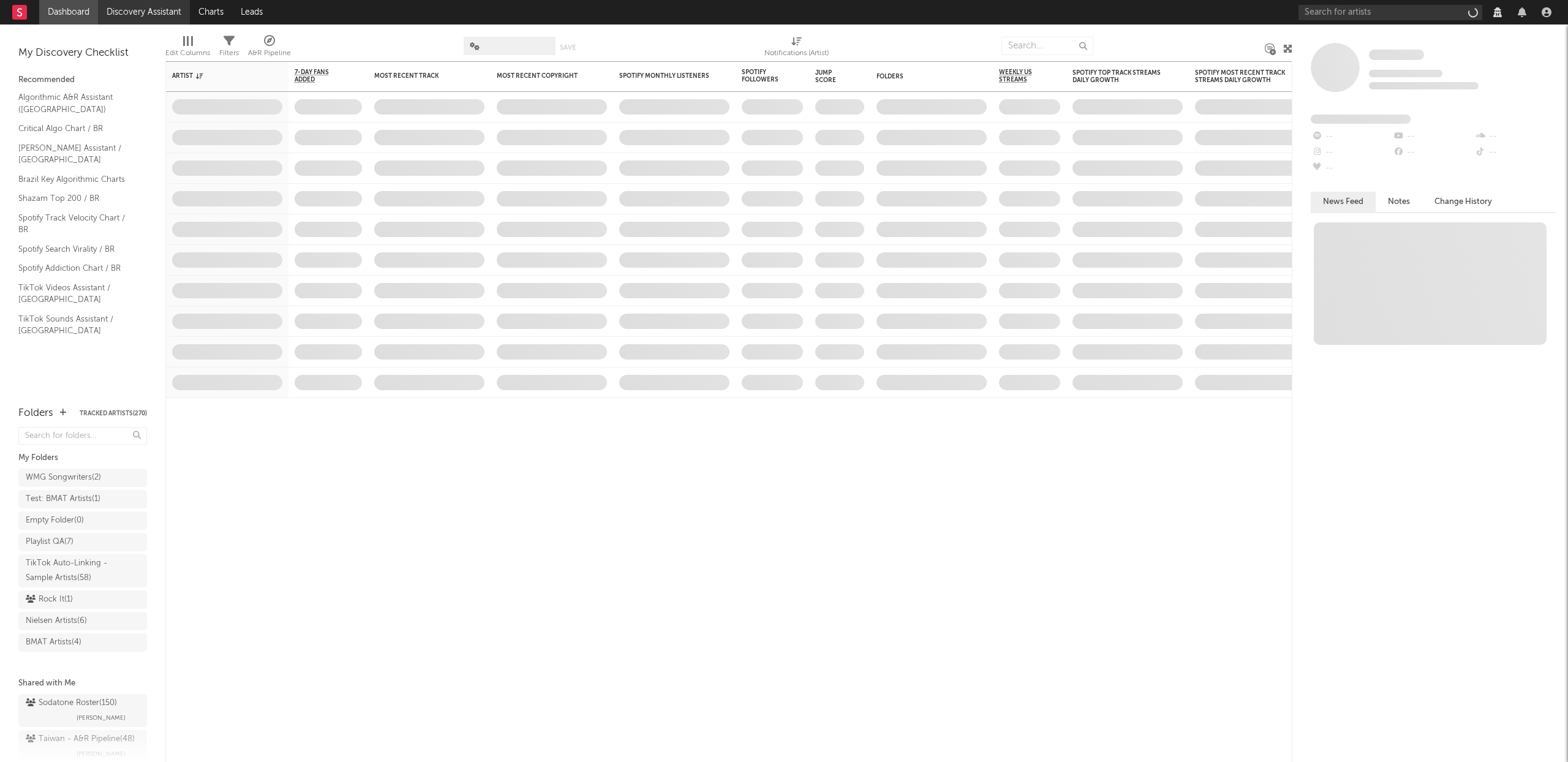
click at [165, 10] on link "Discovery Assistant" at bounding box center [144, 12] width 92 height 25
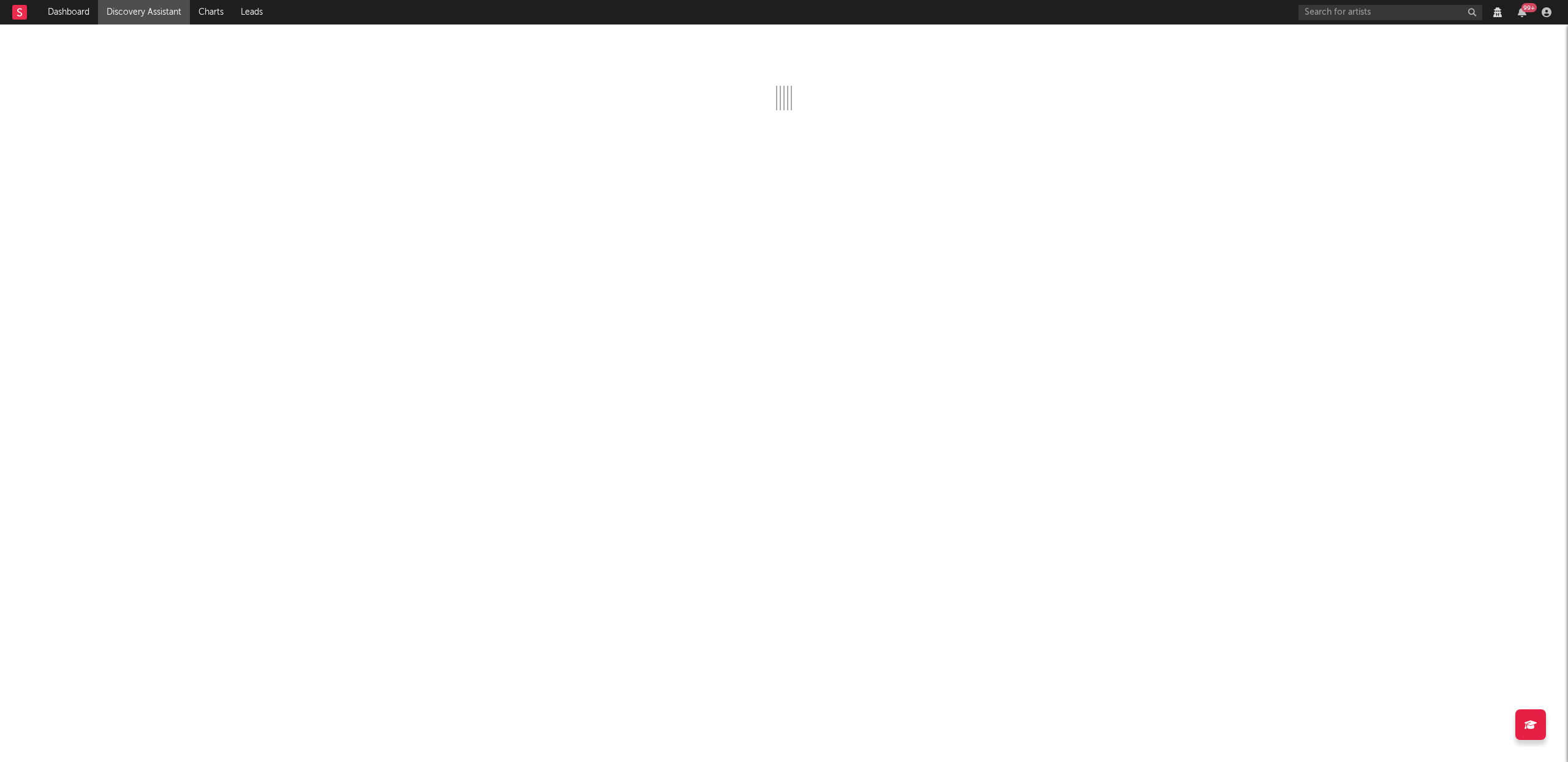
click at [20, 13] on rect at bounding box center [19, 12] width 14 height 14
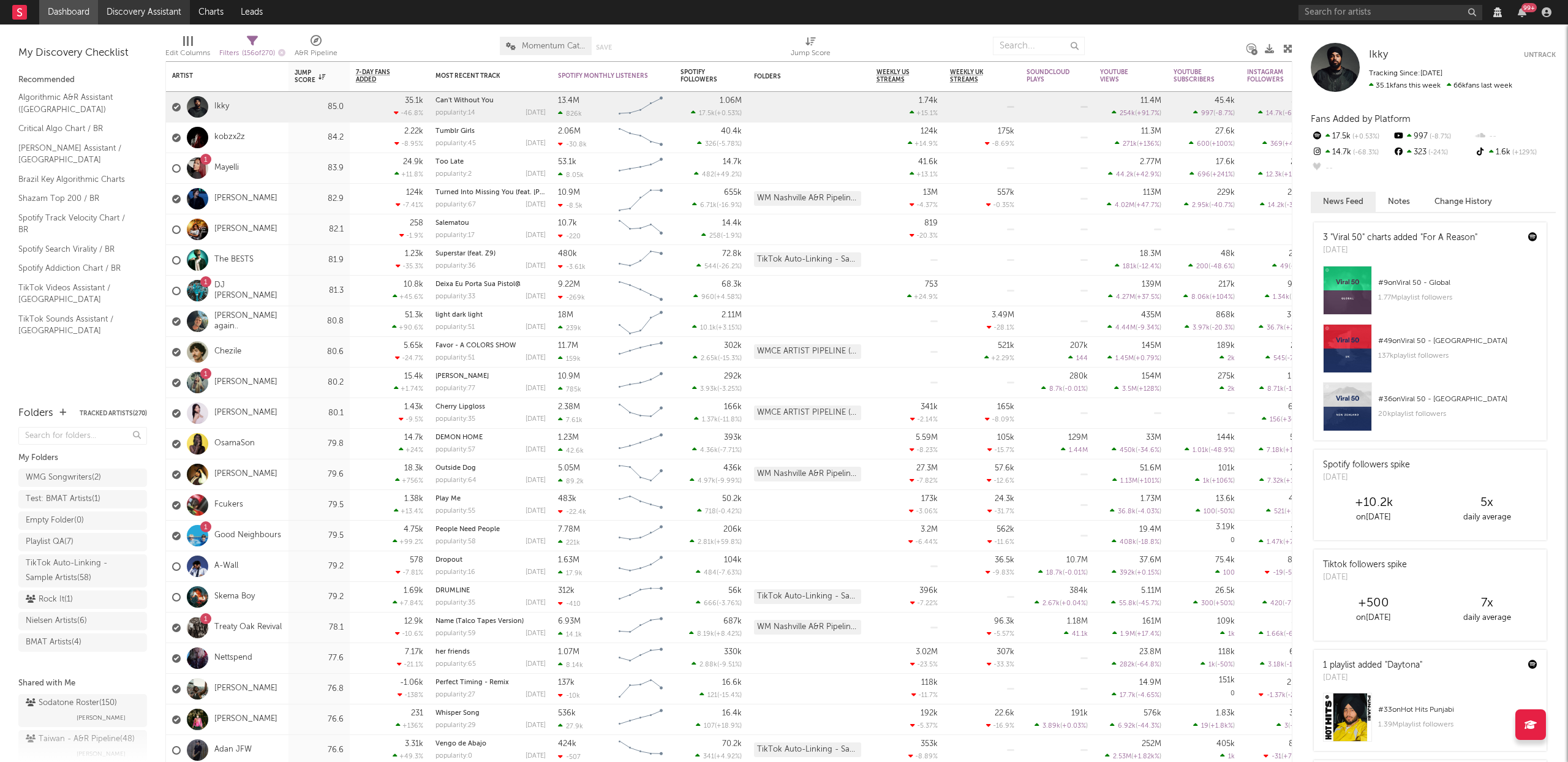
click at [125, 16] on link "Discovery Assistant" at bounding box center [144, 12] width 92 height 25
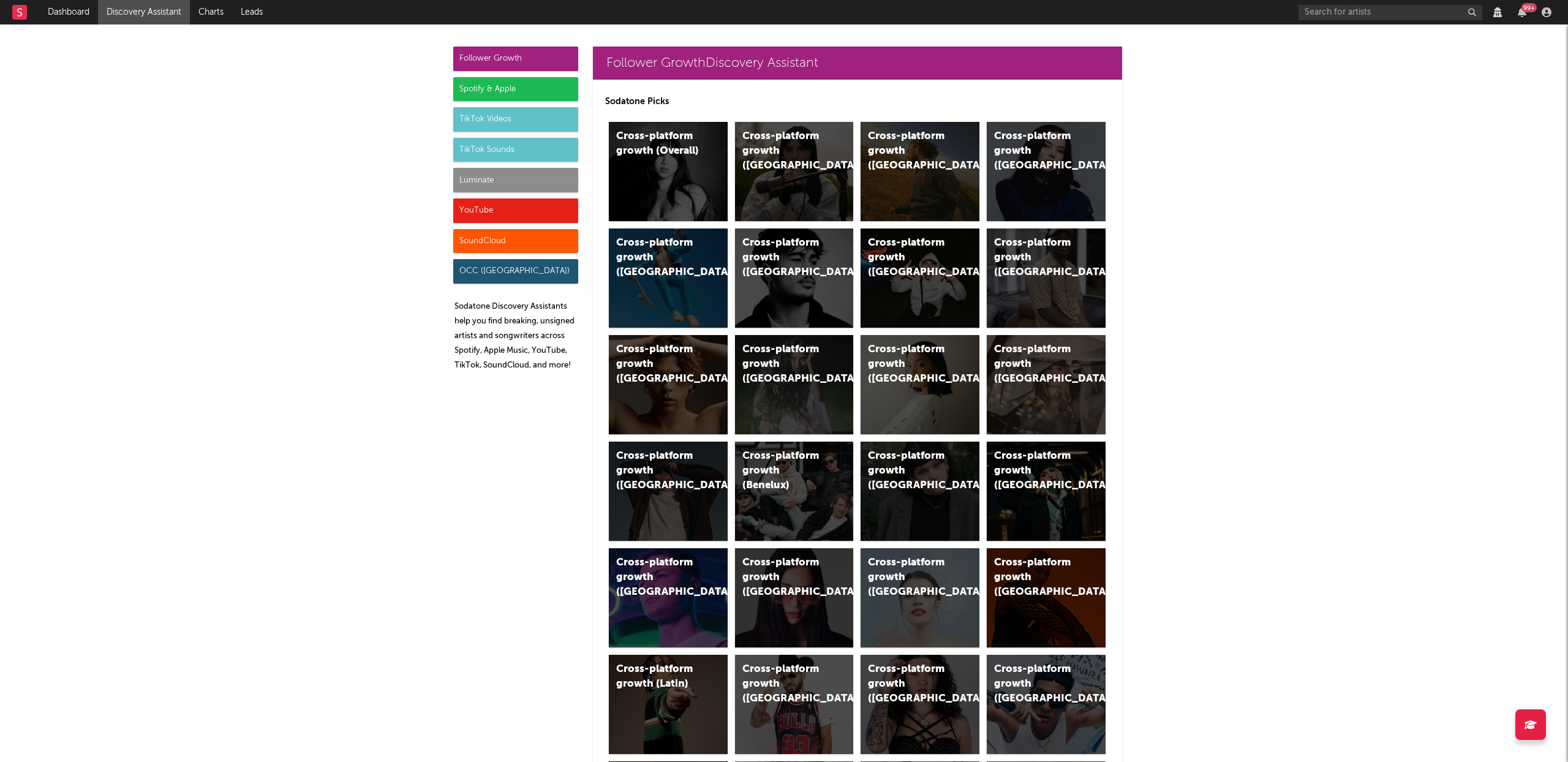
click at [525, 239] on div "SoundCloud" at bounding box center [515, 241] width 125 height 25
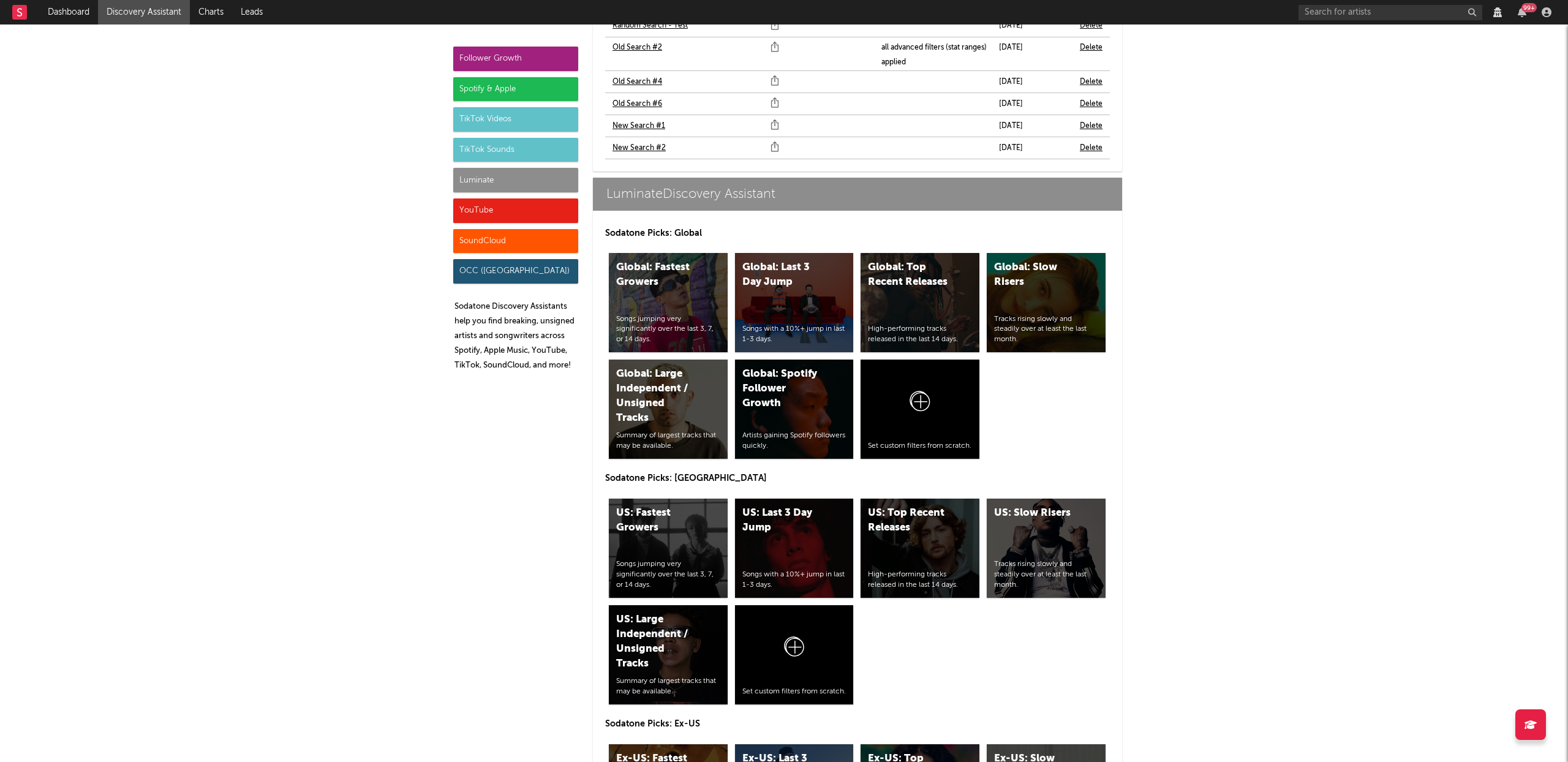
scroll to position [8267, 0]
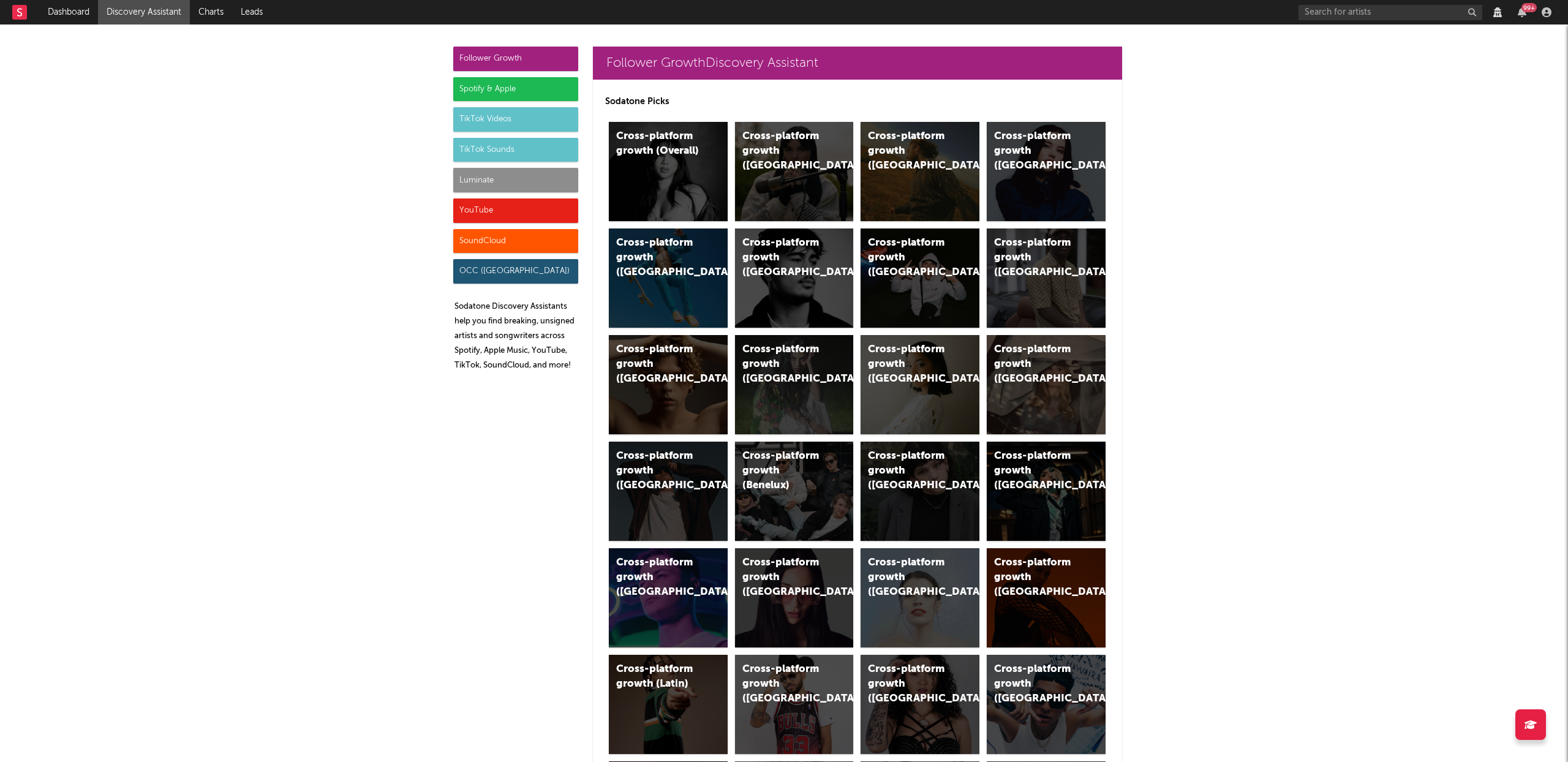
click at [497, 234] on div "SoundCloud" at bounding box center [515, 241] width 125 height 25
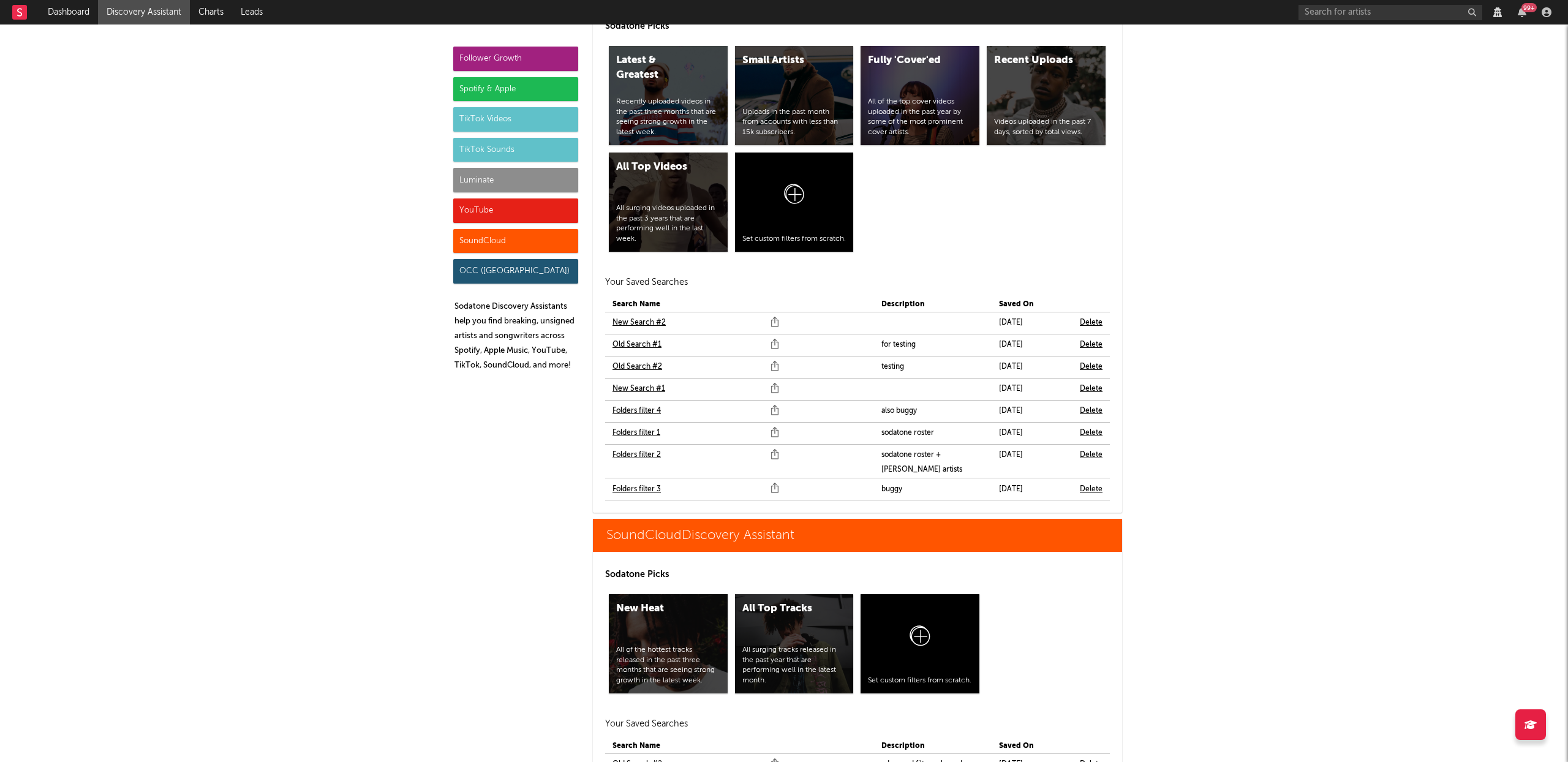
scroll to position [8267, 0]
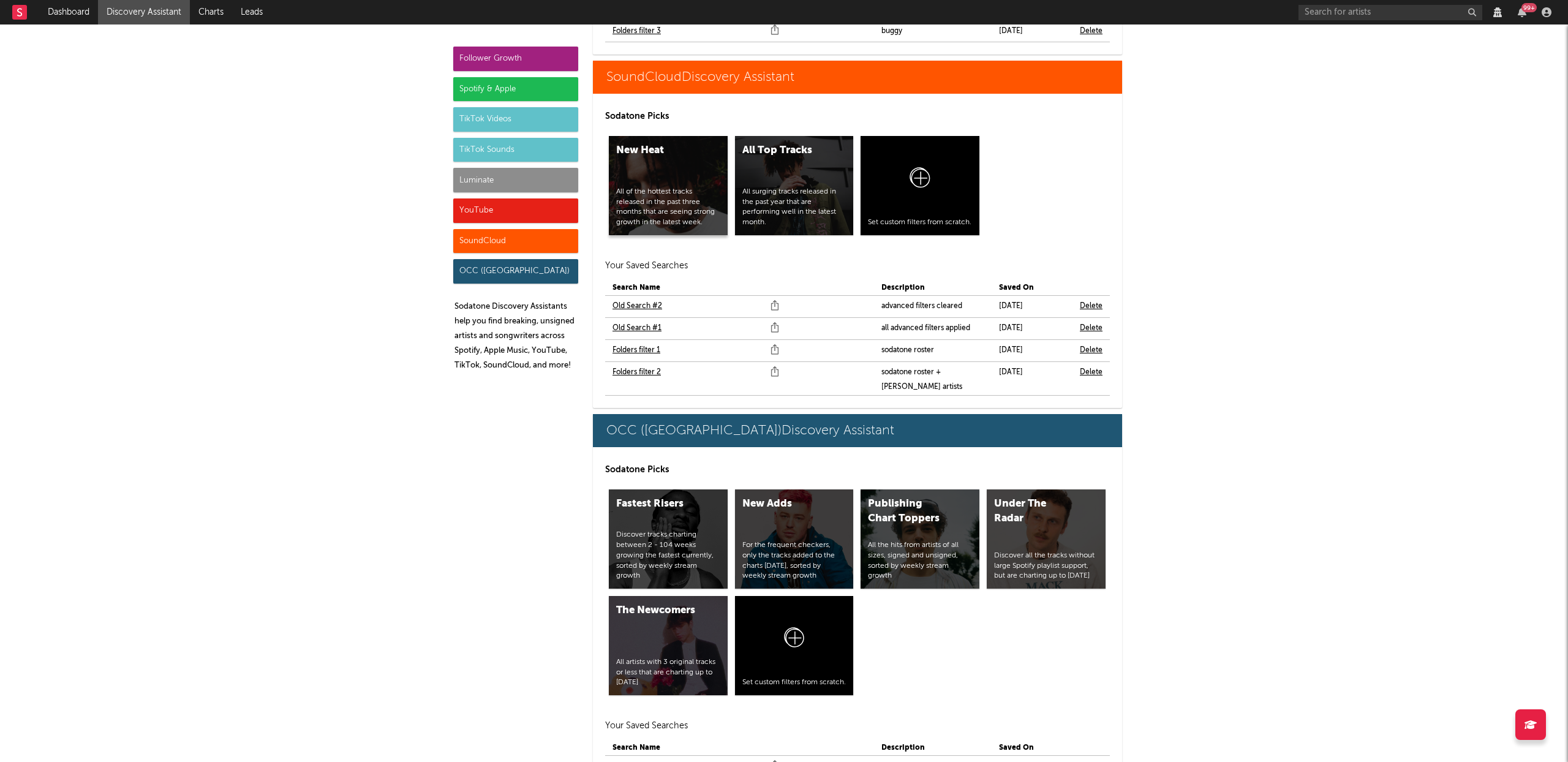
click at [689, 157] on div "New Heat All of the hottest tracks released in the past three months that are s…" at bounding box center [669, 186] width 119 height 100
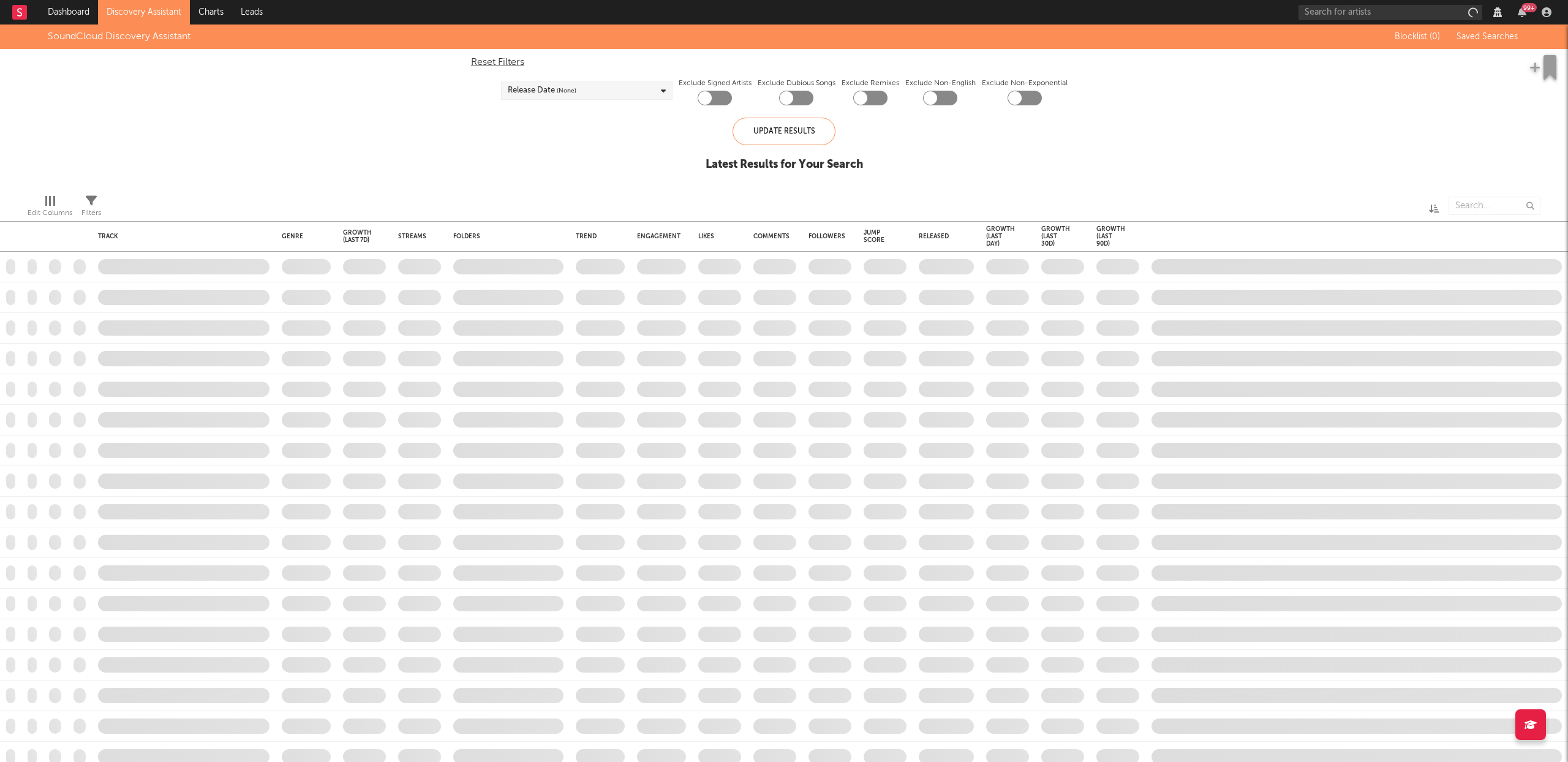
checkbox input "true"
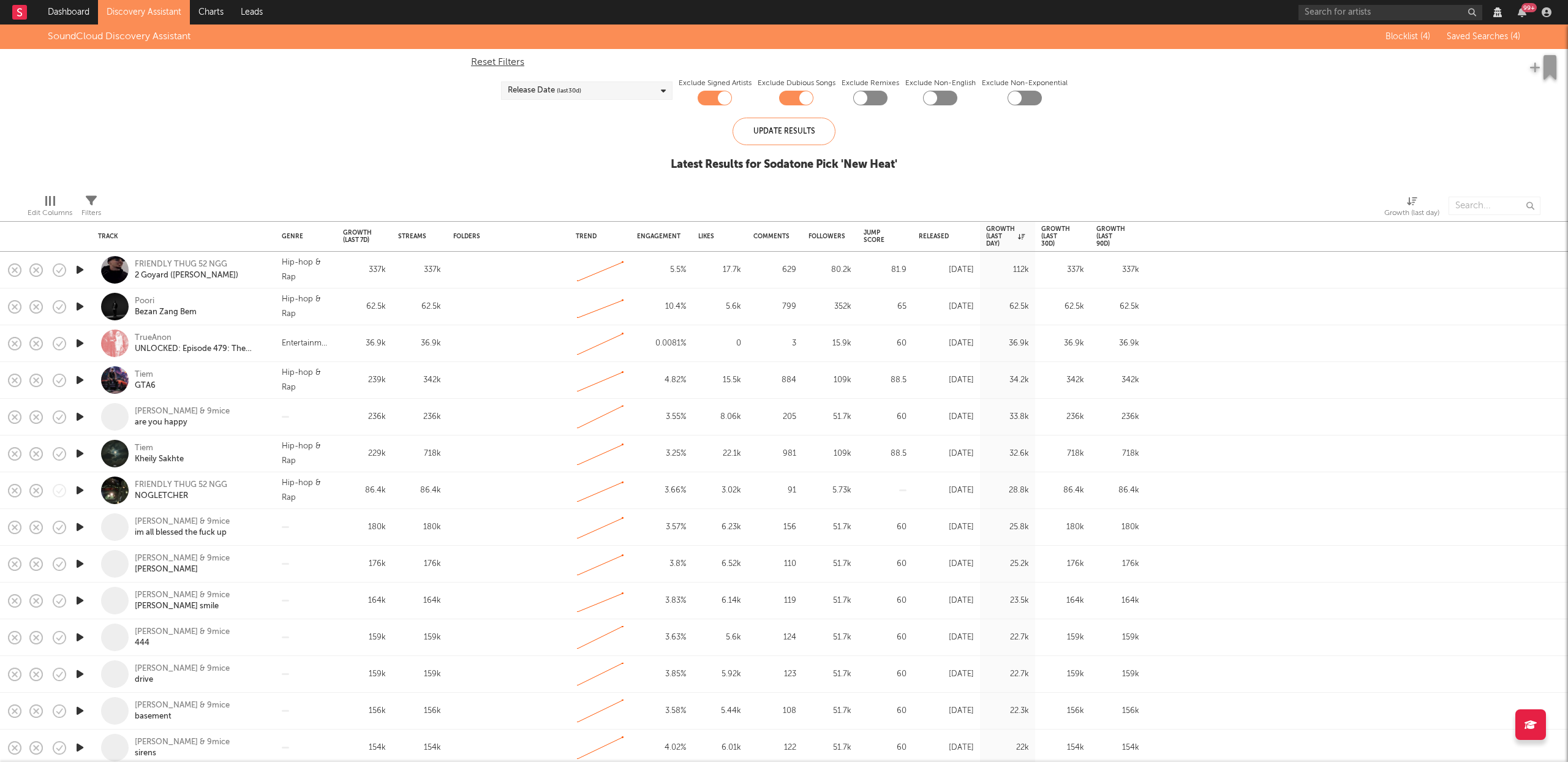
click at [265, 273] on div "FRIENDLY THUG 52 NGG 2 Goyard (NOGLETCHER)" at bounding box center [200, 270] width 132 height 22
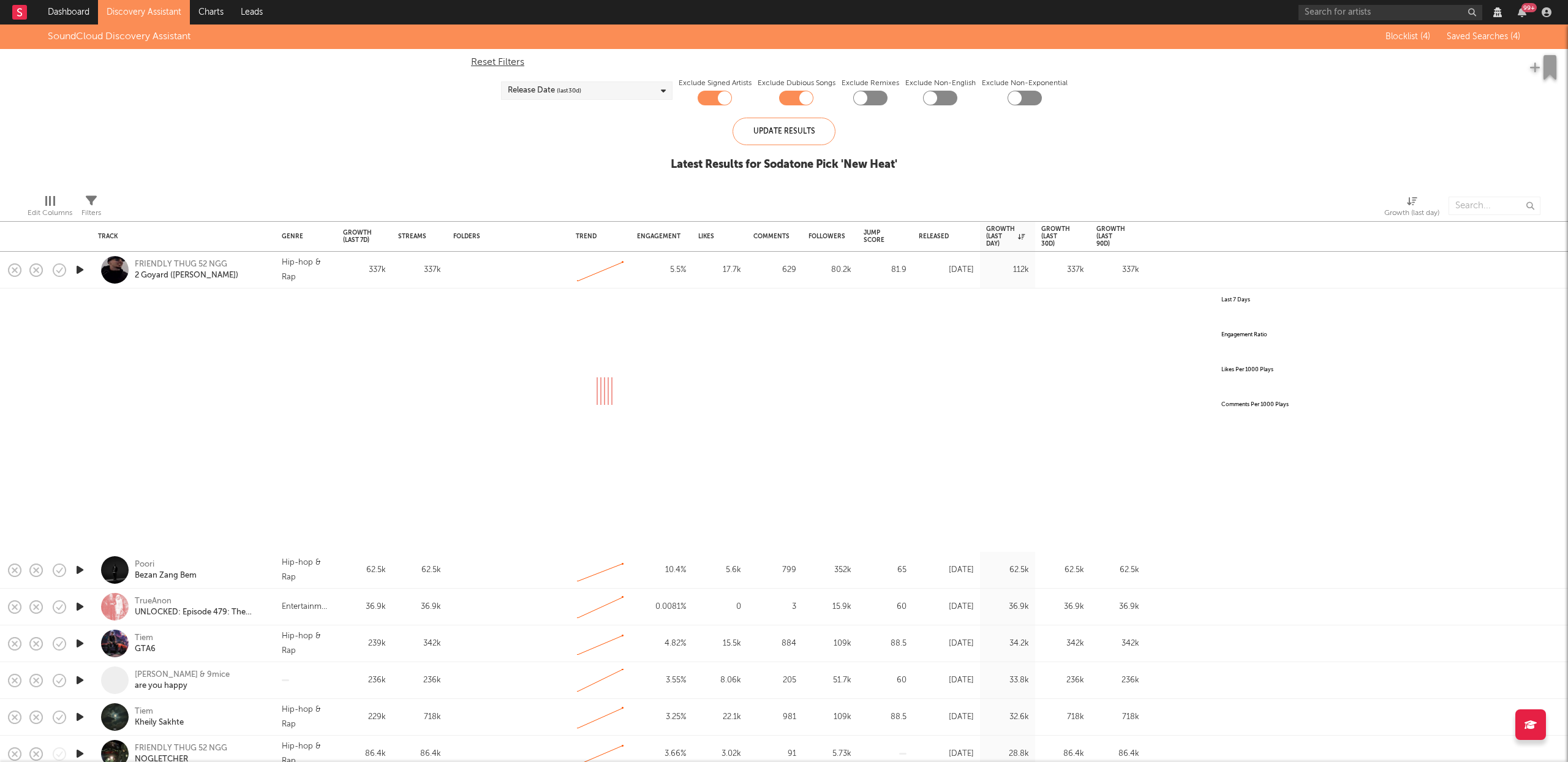
select select "All"
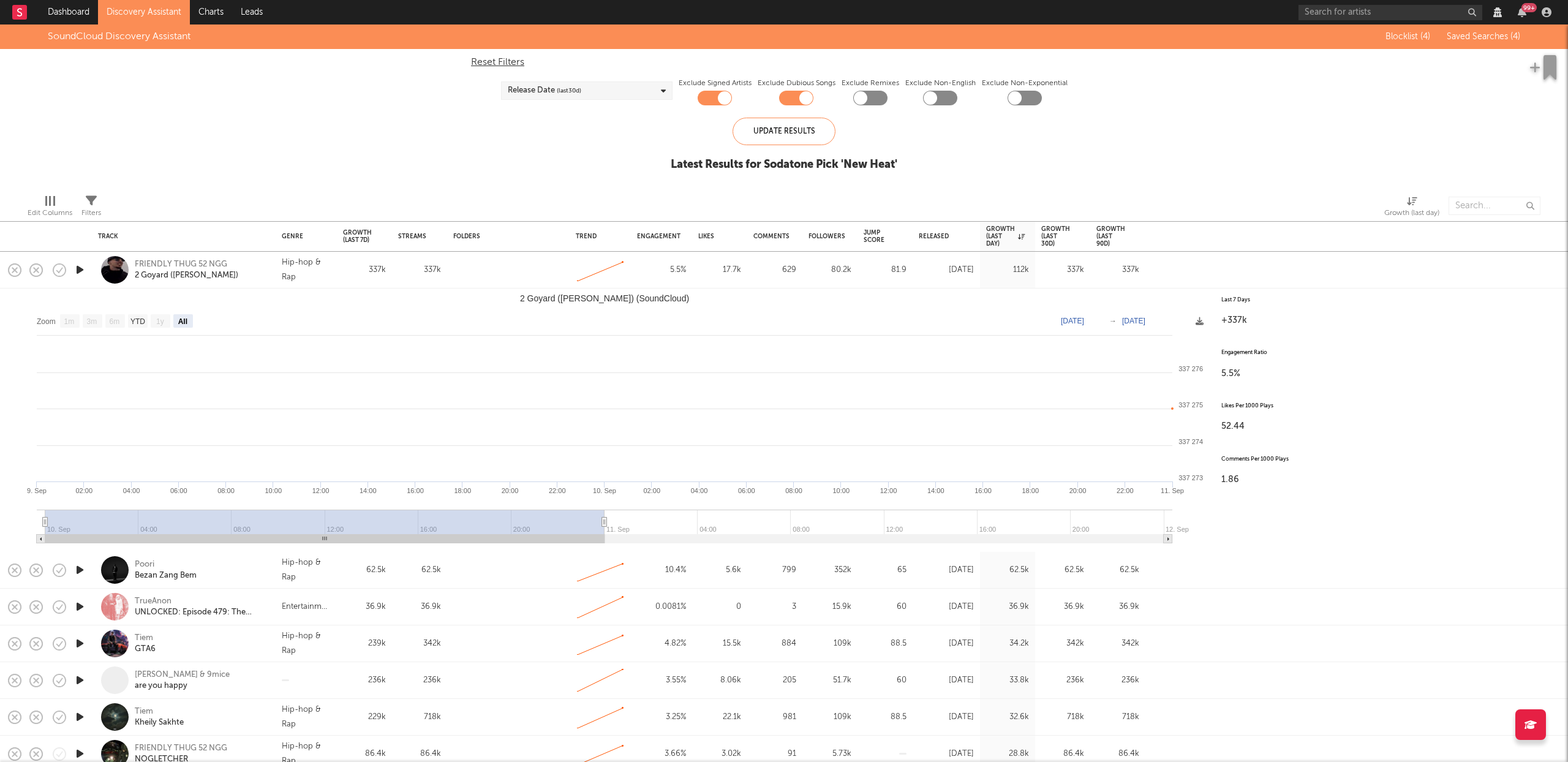
click at [1214, 273] on div at bounding box center [1357, 270] width 422 height 37
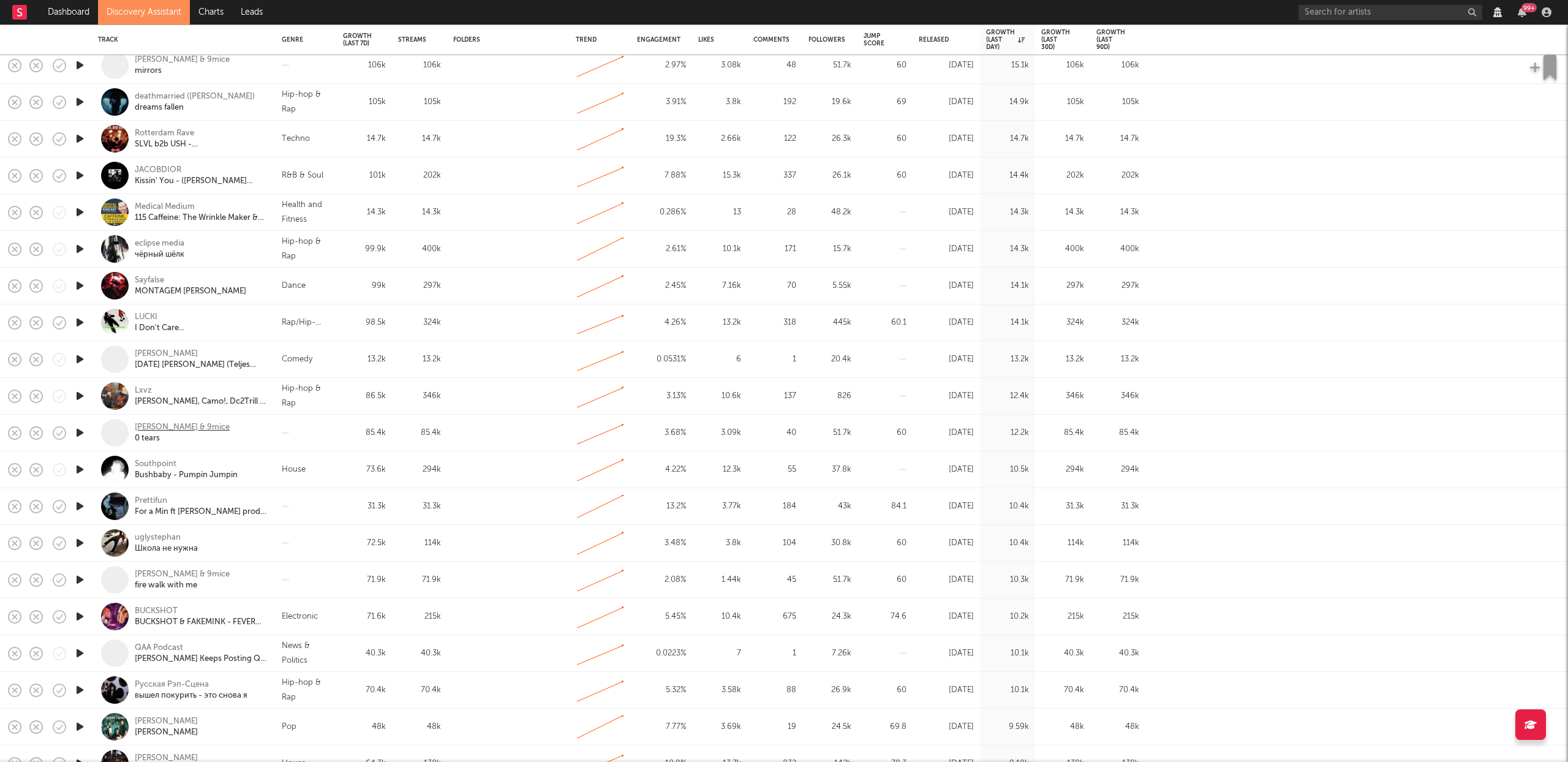
click at [156, 427] on div "Kai Angel & 9mice" at bounding box center [181, 427] width 95 height 11
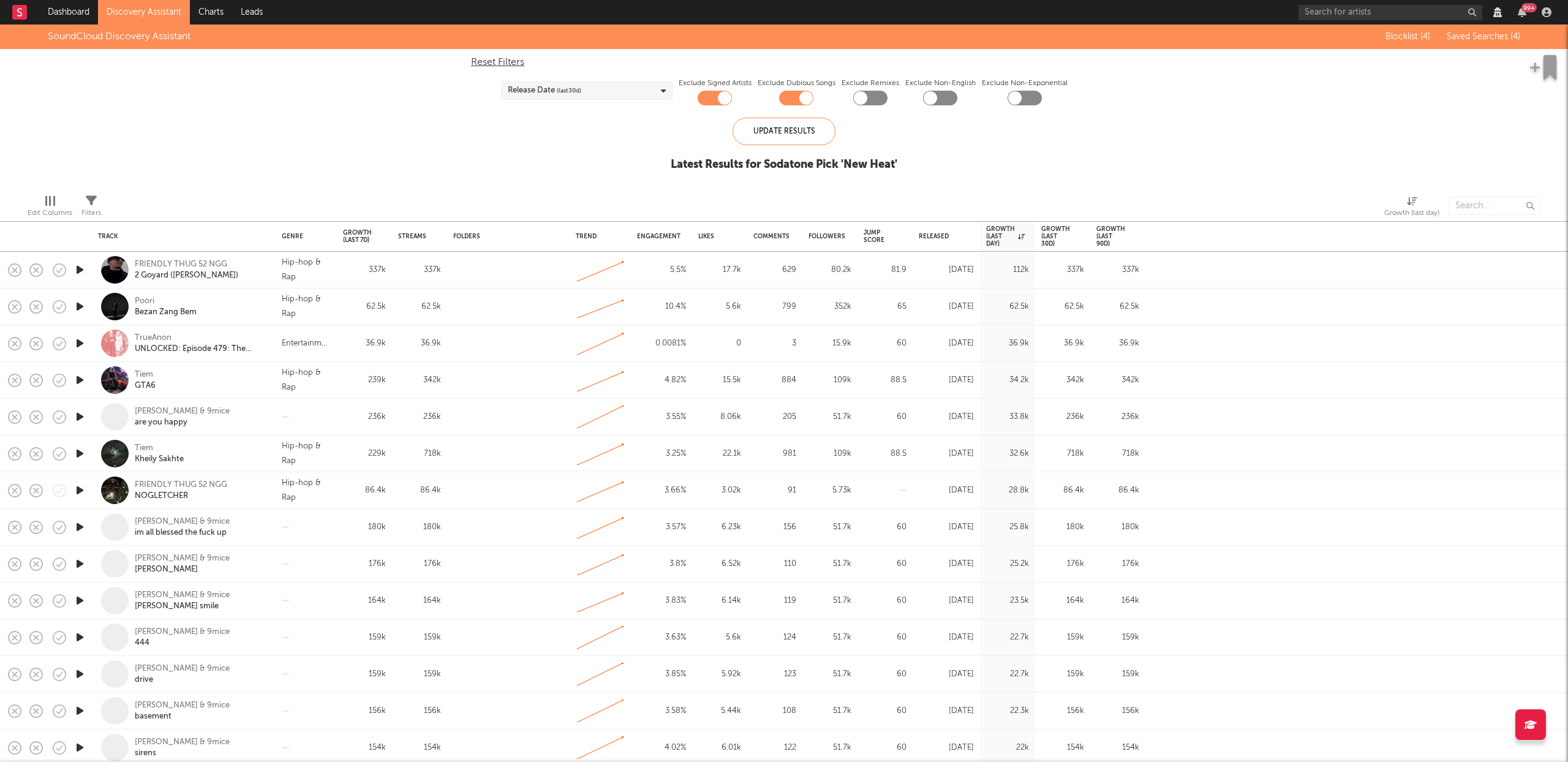
click at [1264, 311] on div at bounding box center [1357, 307] width 422 height 37
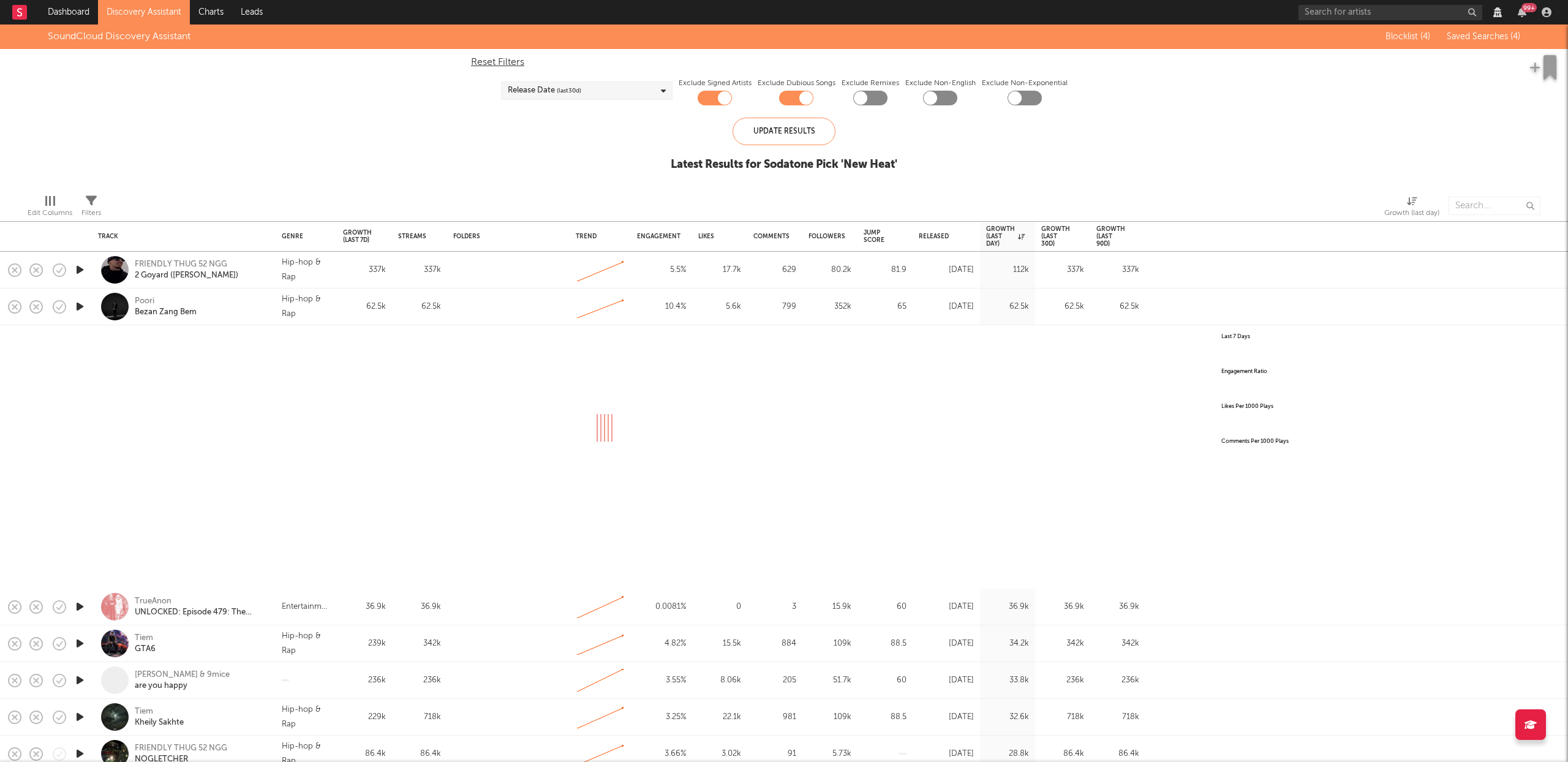
select select "All"
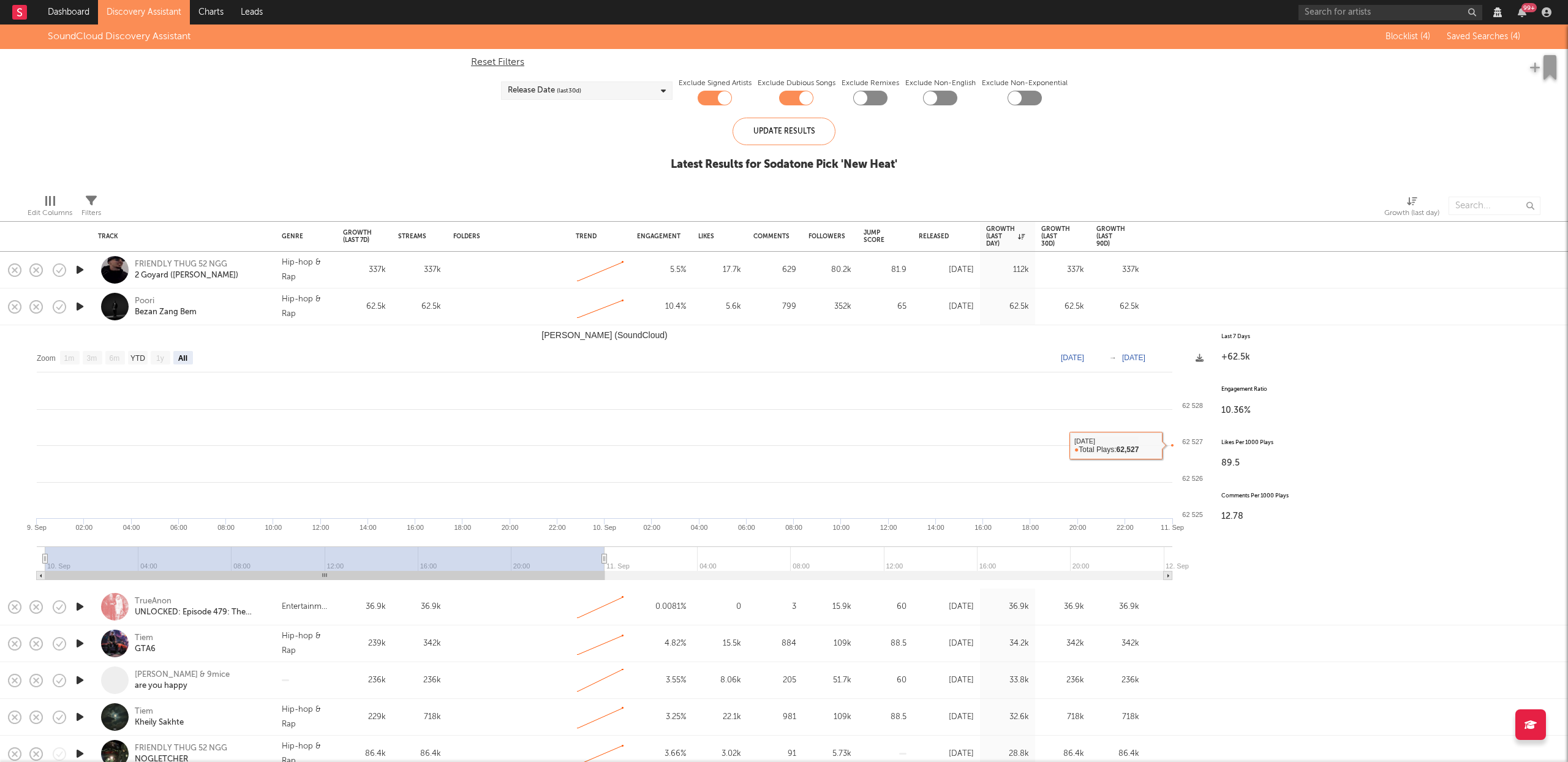
click at [1201, 313] on div at bounding box center [1357, 307] width 422 height 37
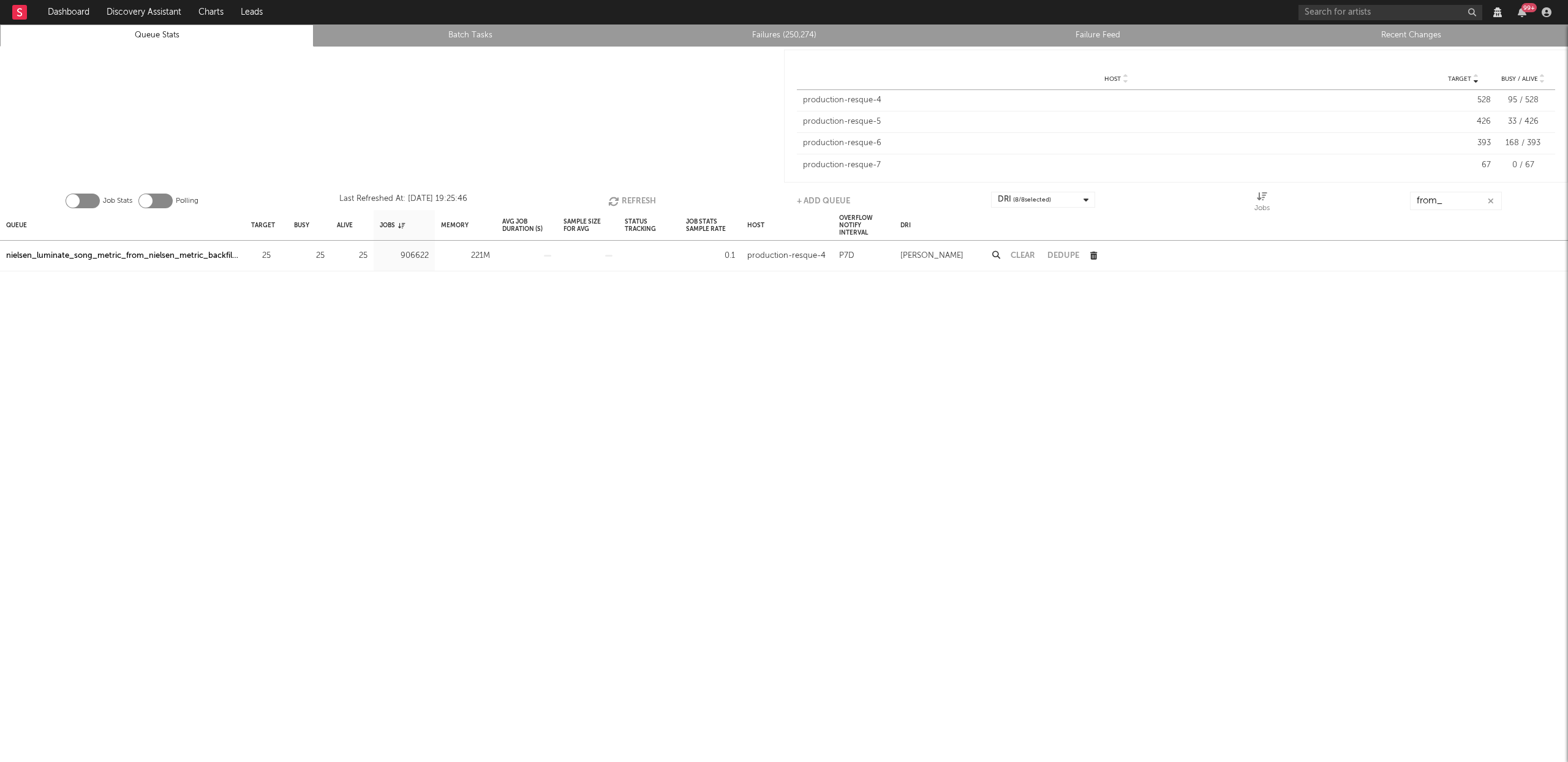
click at [621, 202] on button "Refresh" at bounding box center [632, 201] width 48 height 19
click at [618, 204] on icon "button" at bounding box center [614, 201] width 14 height 10
click at [146, 256] on div "nielsen_luminate_song_metric_from_nielsen_metric_backfiller" at bounding box center [122, 255] width 233 height 14
click at [630, 198] on button "Refresh" at bounding box center [631, 201] width 48 height 19
click at [202, 249] on div "nielsen_luminate_song_metric_from_nielsen_metric_backfiller" at bounding box center [122, 255] width 233 height 14
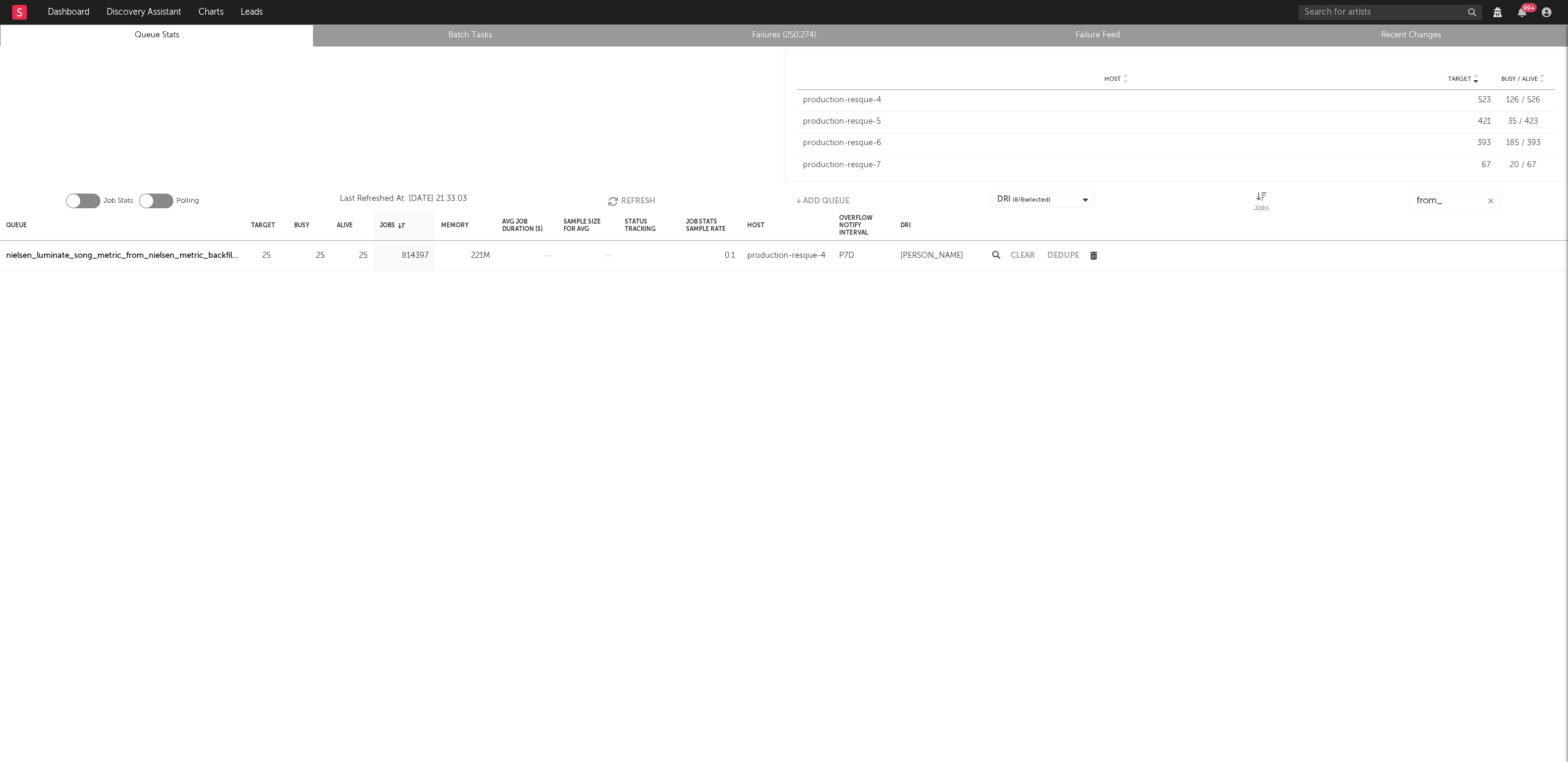
click at [617, 199] on icon "button" at bounding box center [614, 201] width 14 height 10
click at [203, 250] on div "nielsen_luminate_song_metric_from_nielsen_metric_backfiller" at bounding box center [122, 255] width 233 height 14
